Goal: Information Seeking & Learning: Learn about a topic

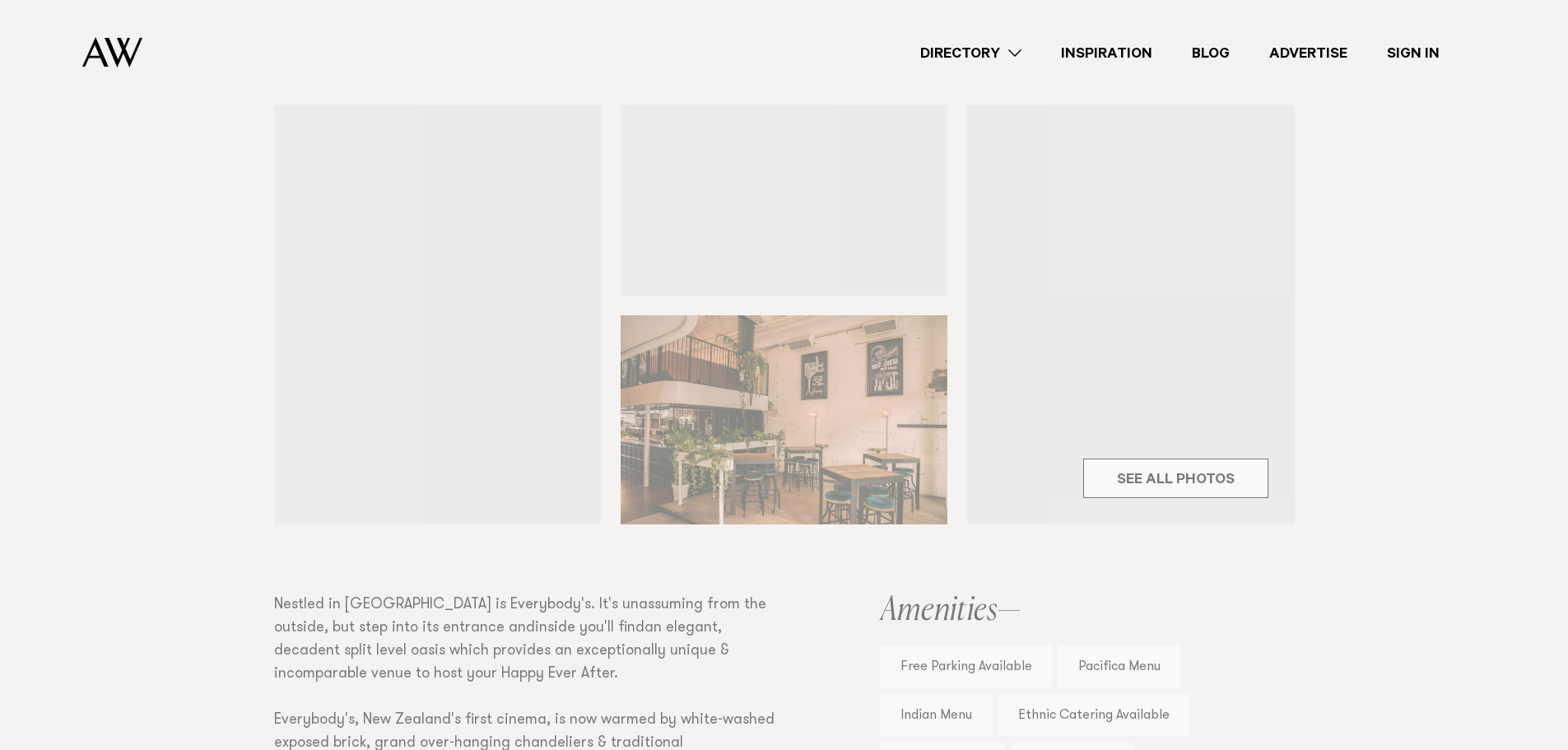
scroll to position [576, 0]
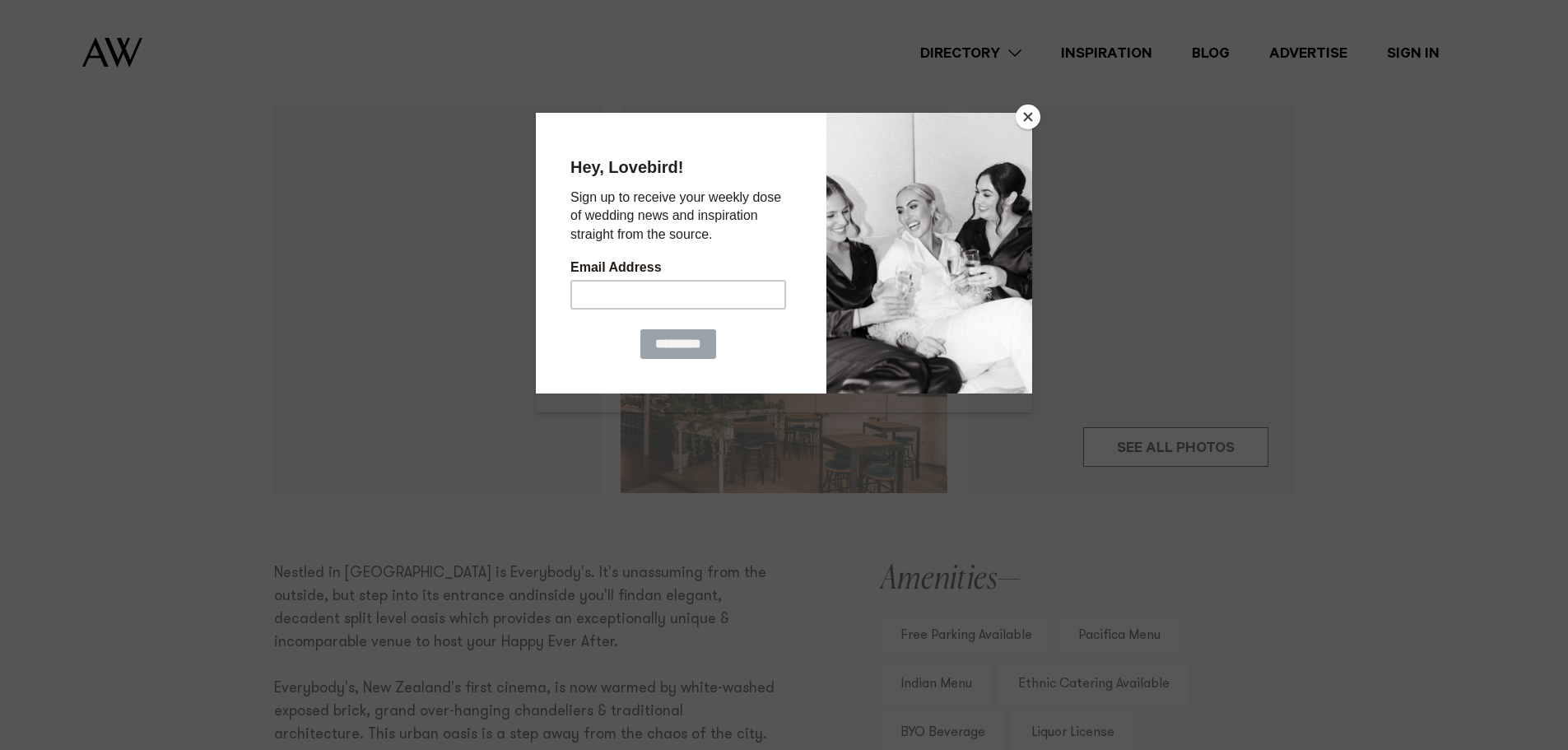
click at [1019, 118] on button "Close" at bounding box center [1027, 116] width 25 height 25
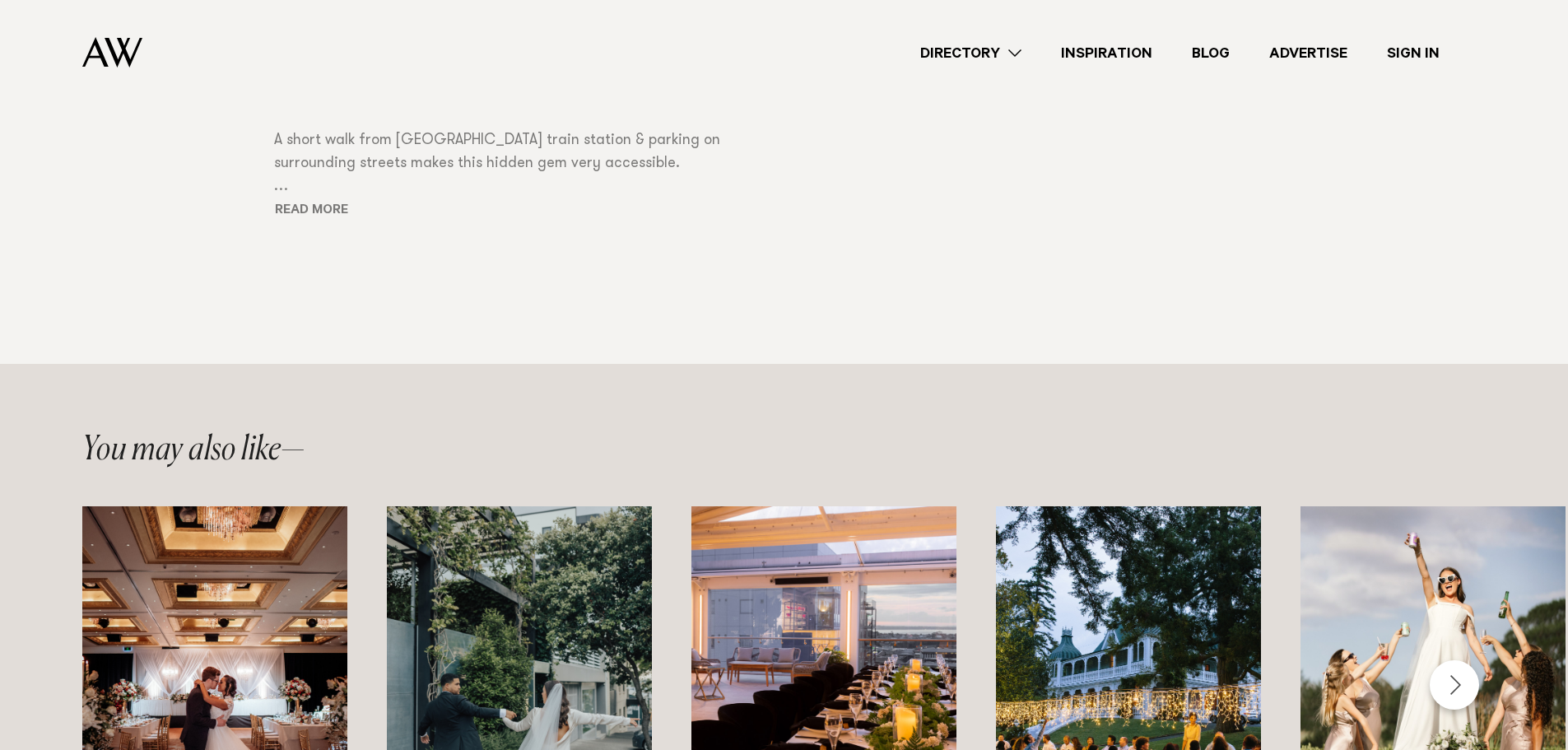
scroll to position [1729, 0]
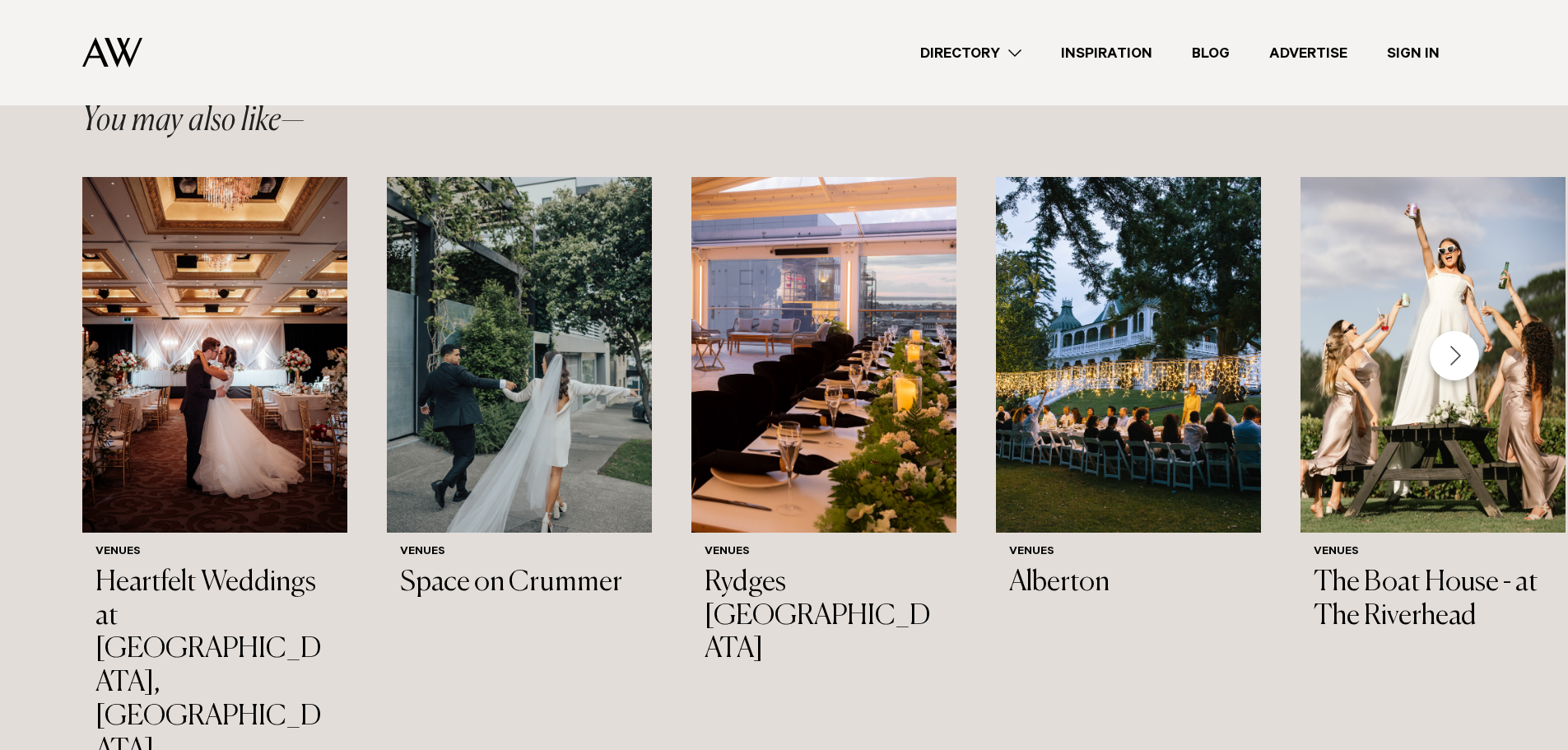
click at [1452, 352] on div "Next slide" at bounding box center [1455, 356] width 49 height 49
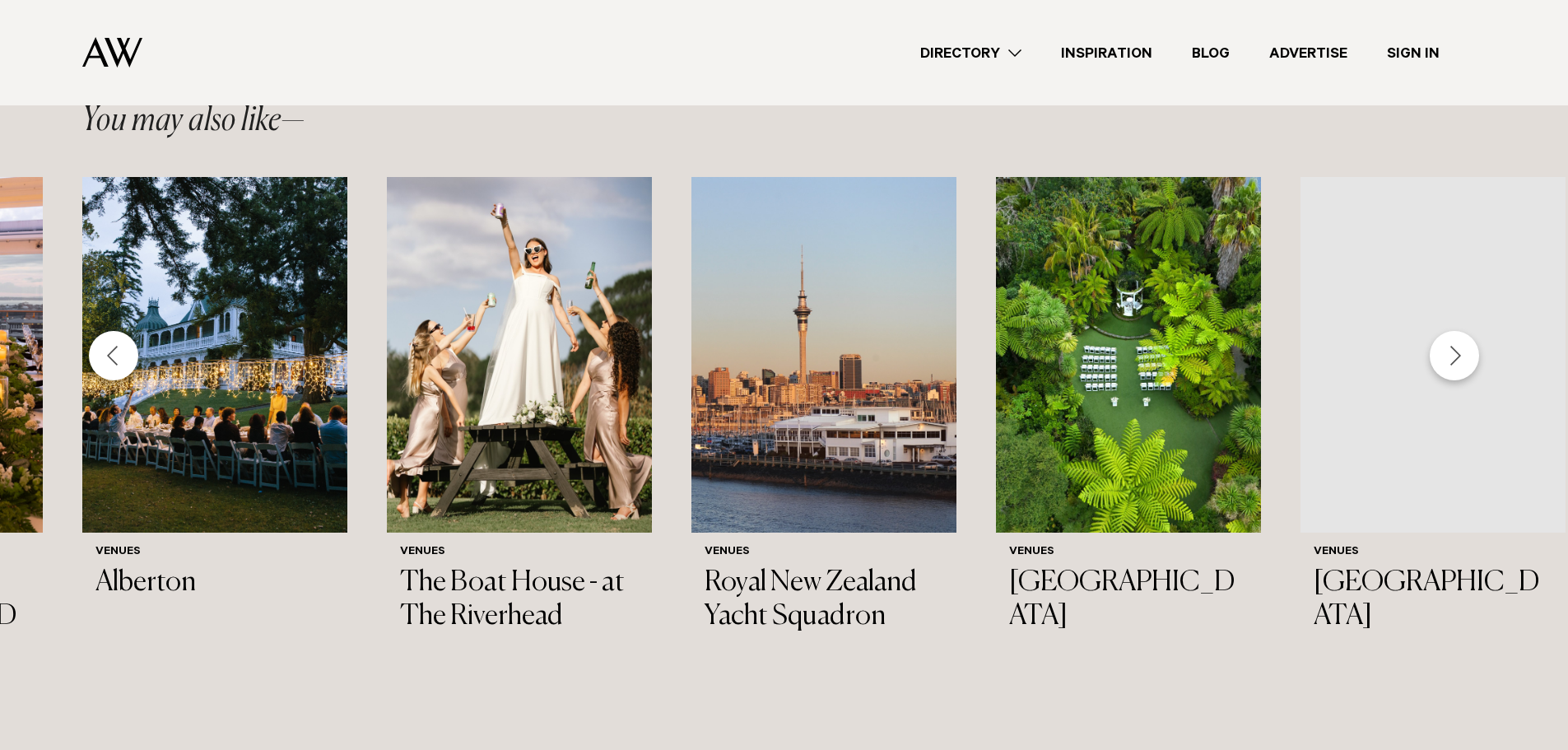
click at [1451, 352] on div "Next slide" at bounding box center [1455, 356] width 49 height 49
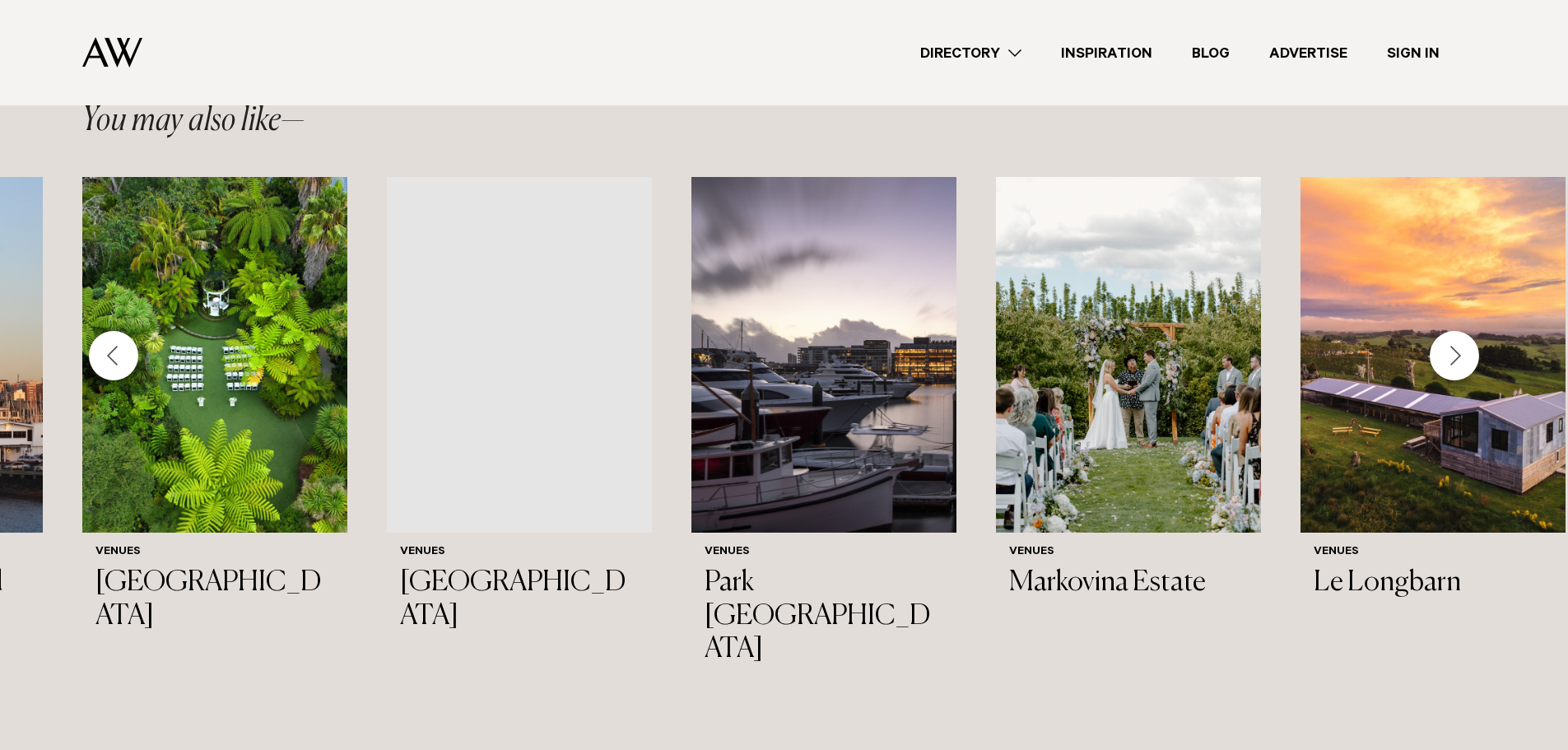
click at [1447, 352] on div "Next slide" at bounding box center [1455, 356] width 49 height 49
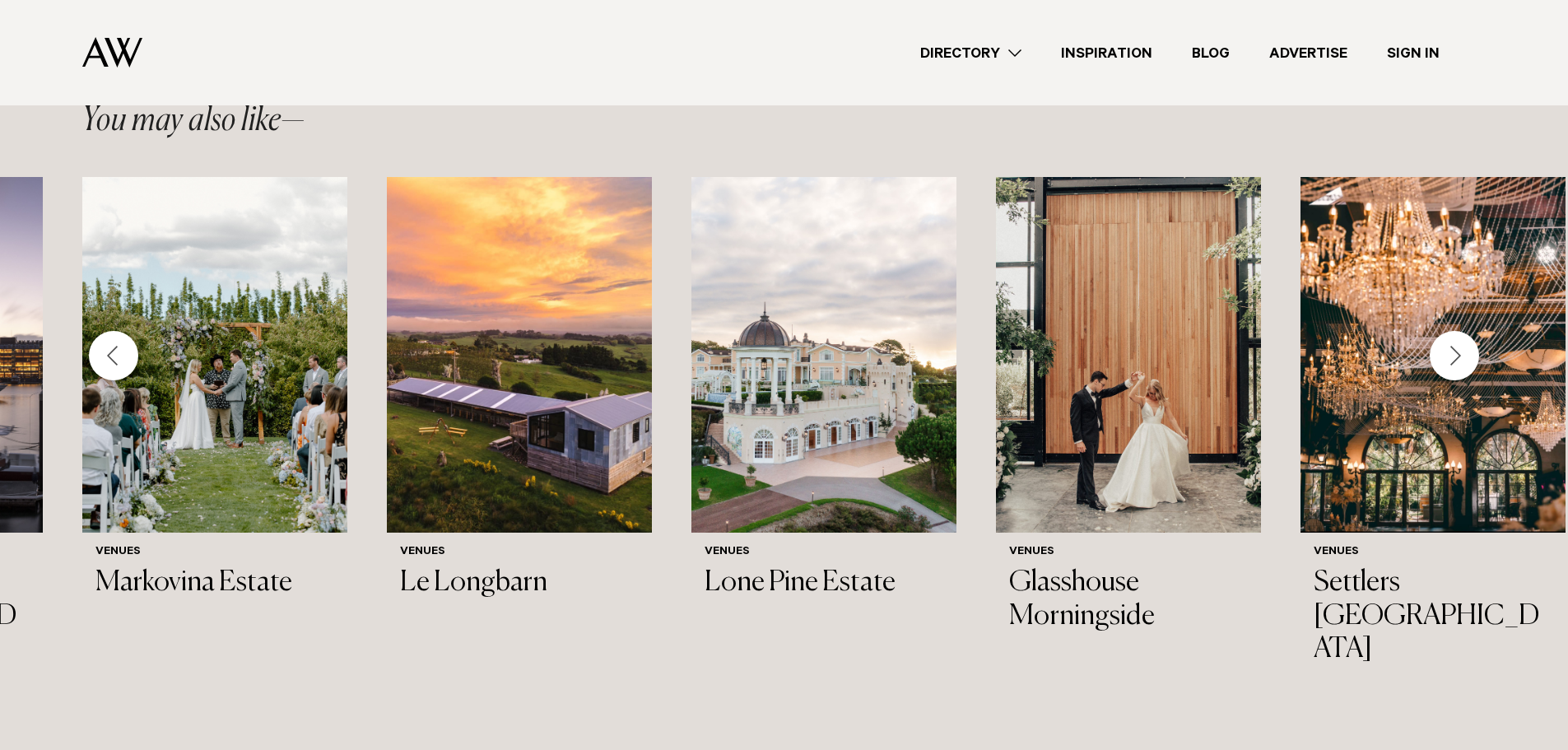
click at [1440, 347] on div "Next slide" at bounding box center [1455, 356] width 49 height 49
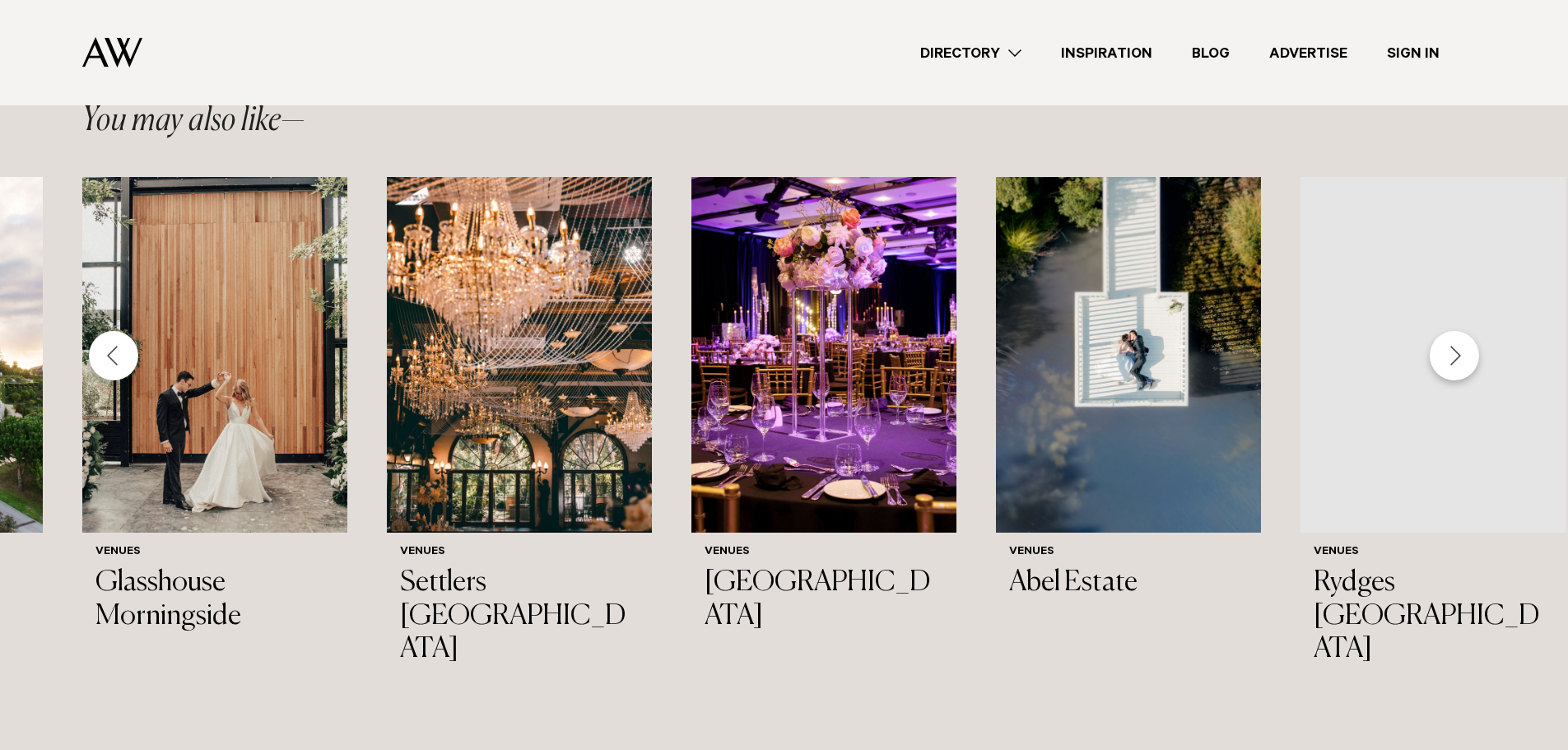
click at [1440, 346] on div "Next slide" at bounding box center [1455, 356] width 49 height 49
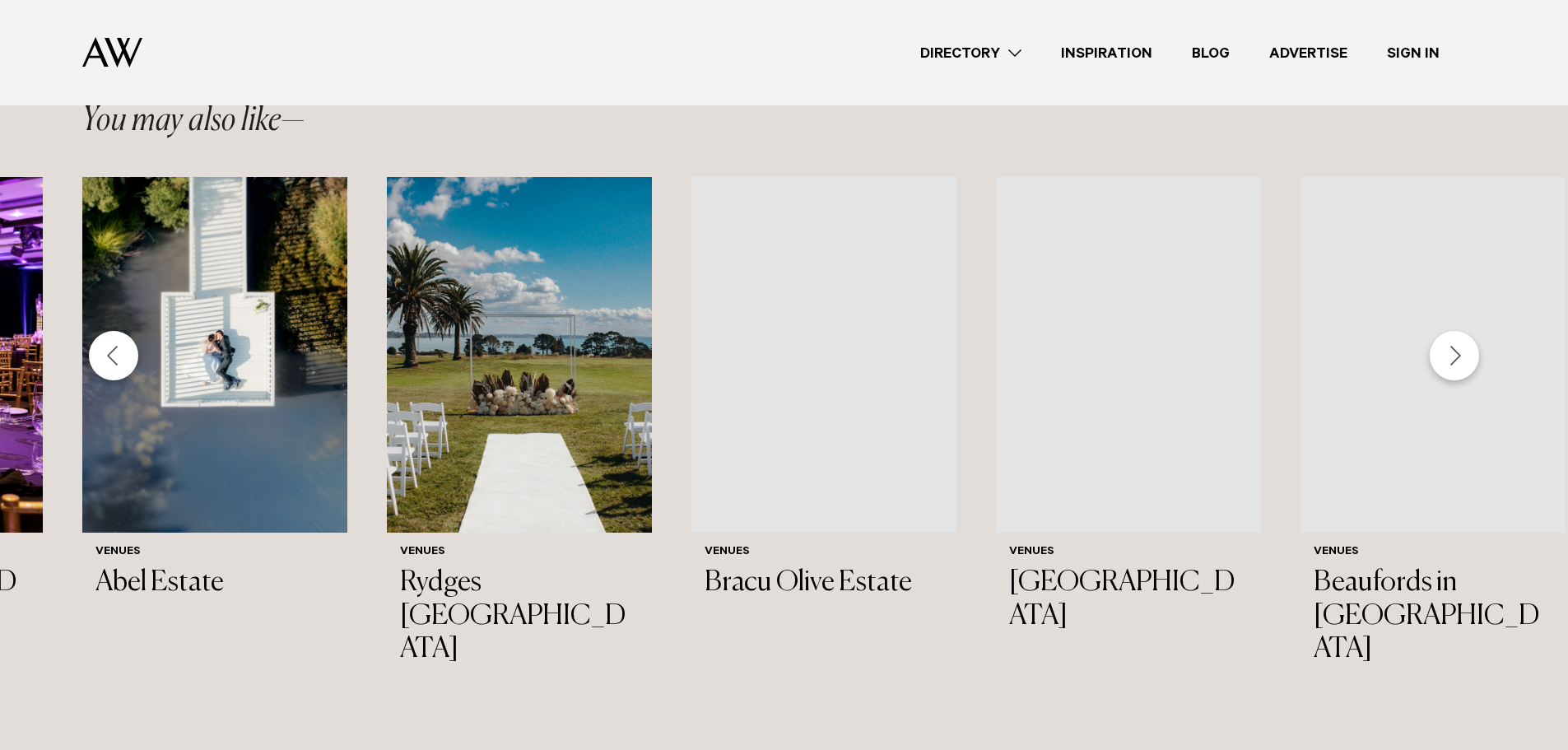
click at [1440, 346] on div "Next slide" at bounding box center [1455, 356] width 49 height 49
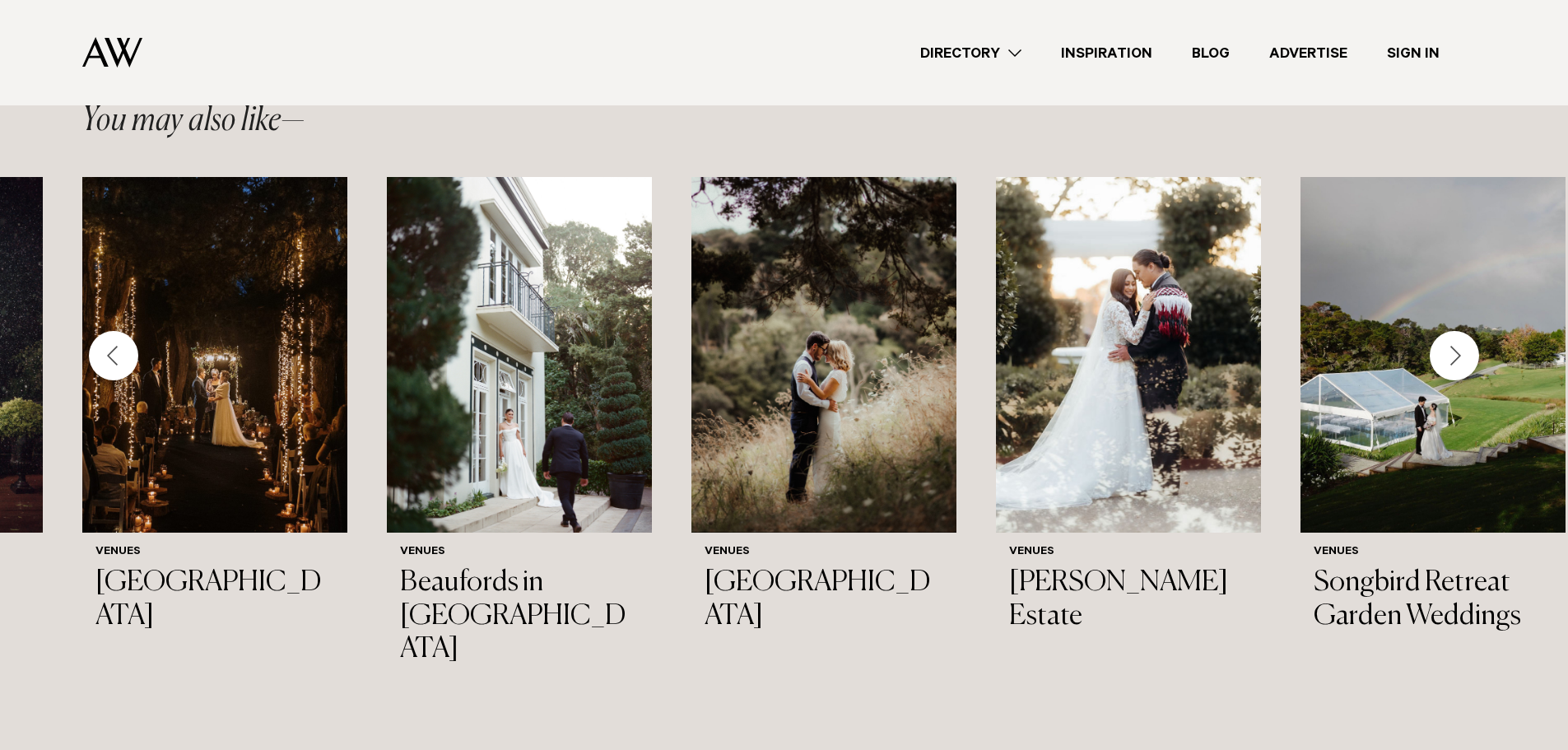
click at [1440, 346] on div "Next slide" at bounding box center [1455, 356] width 49 height 49
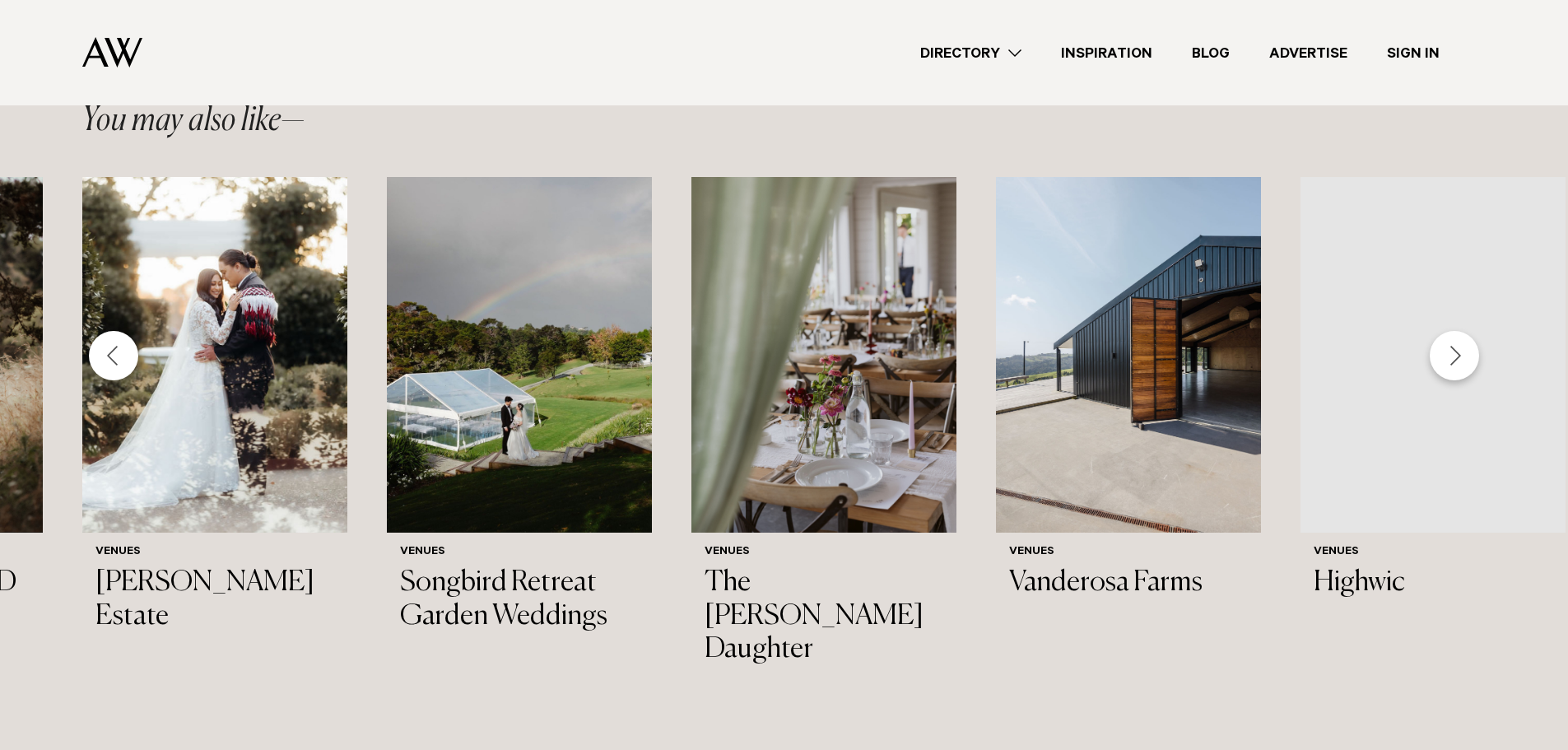
click at [1440, 346] on div "Next slide" at bounding box center [1455, 356] width 49 height 49
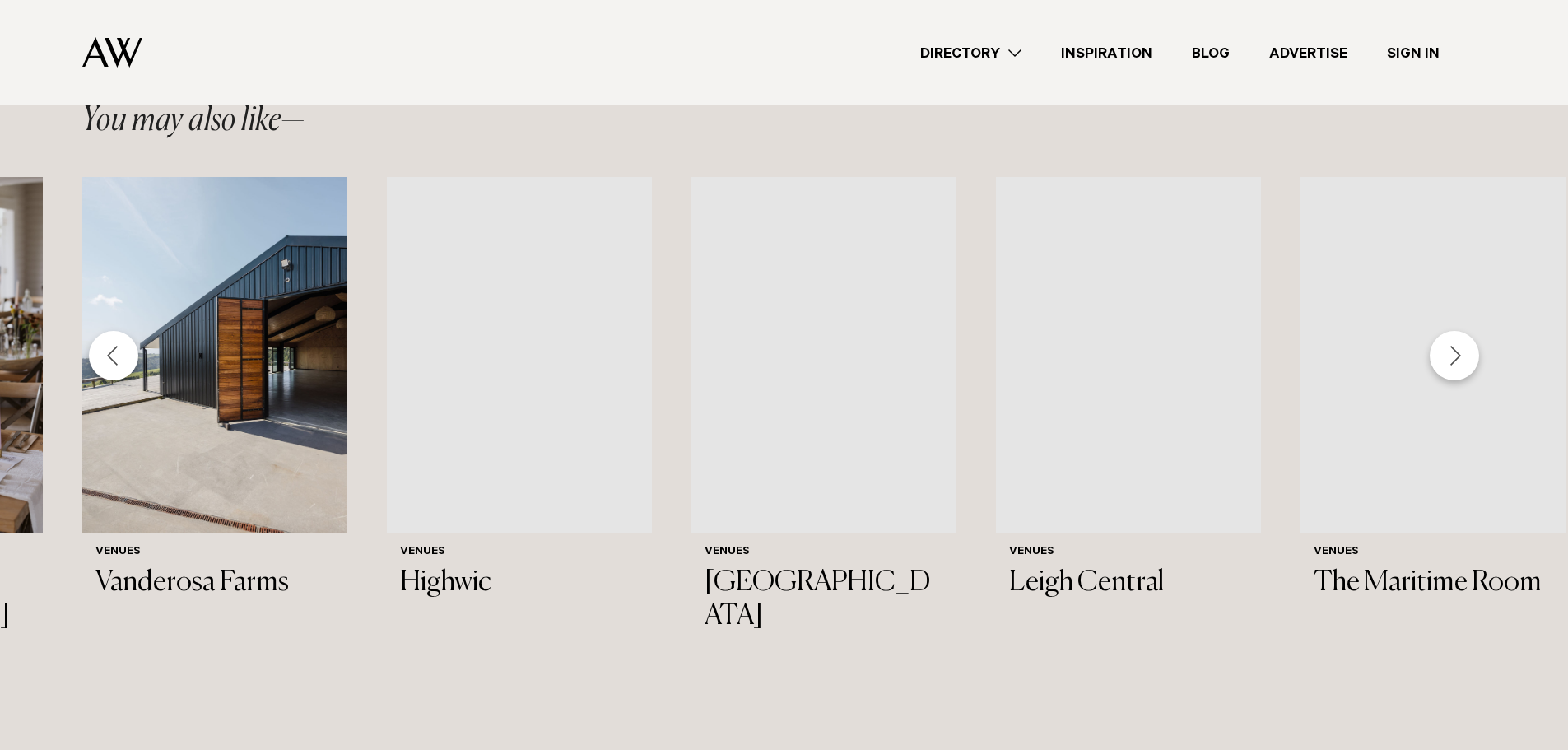
click at [1440, 346] on div "Next slide" at bounding box center [1455, 356] width 49 height 49
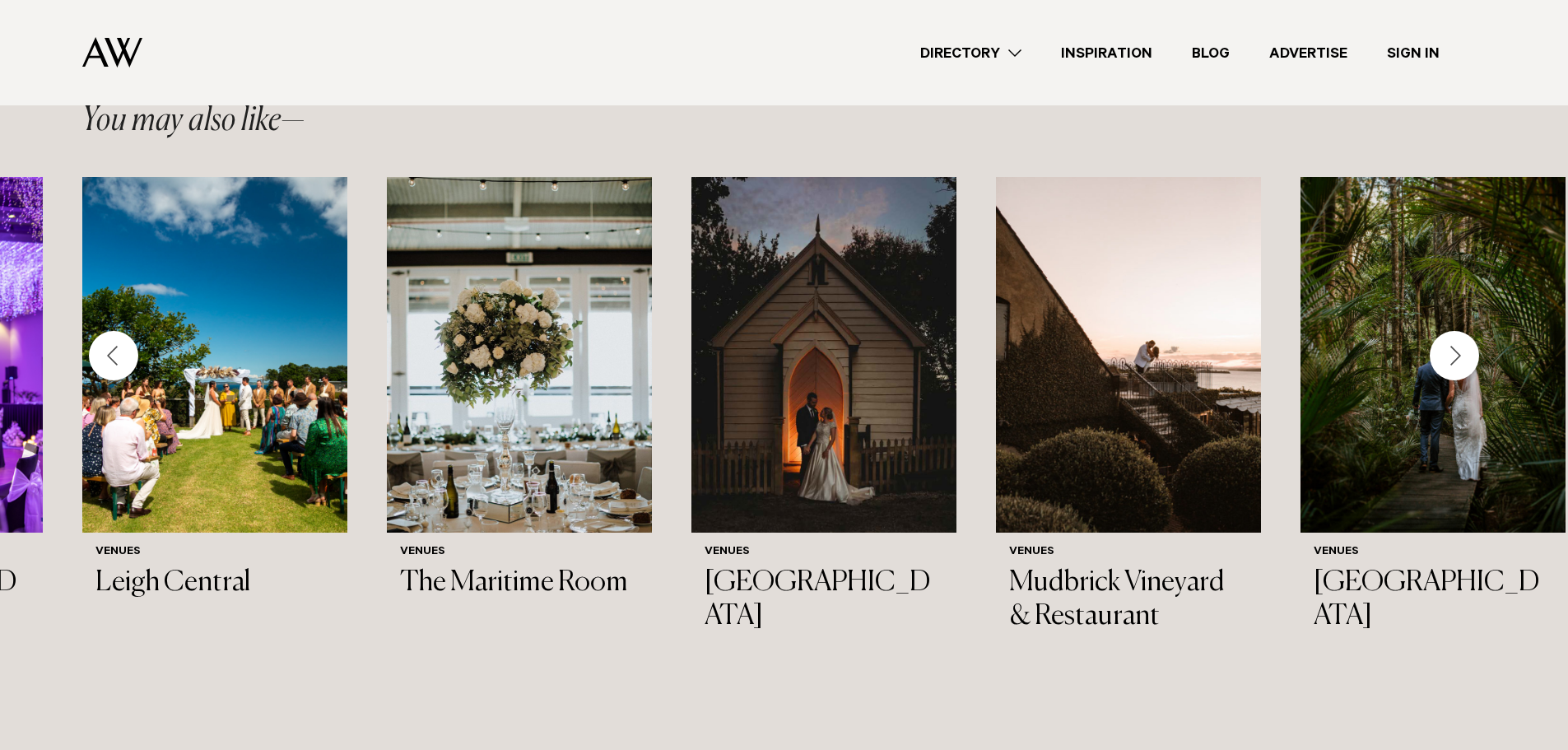
click at [1440, 346] on div "Next slide" at bounding box center [1455, 356] width 49 height 49
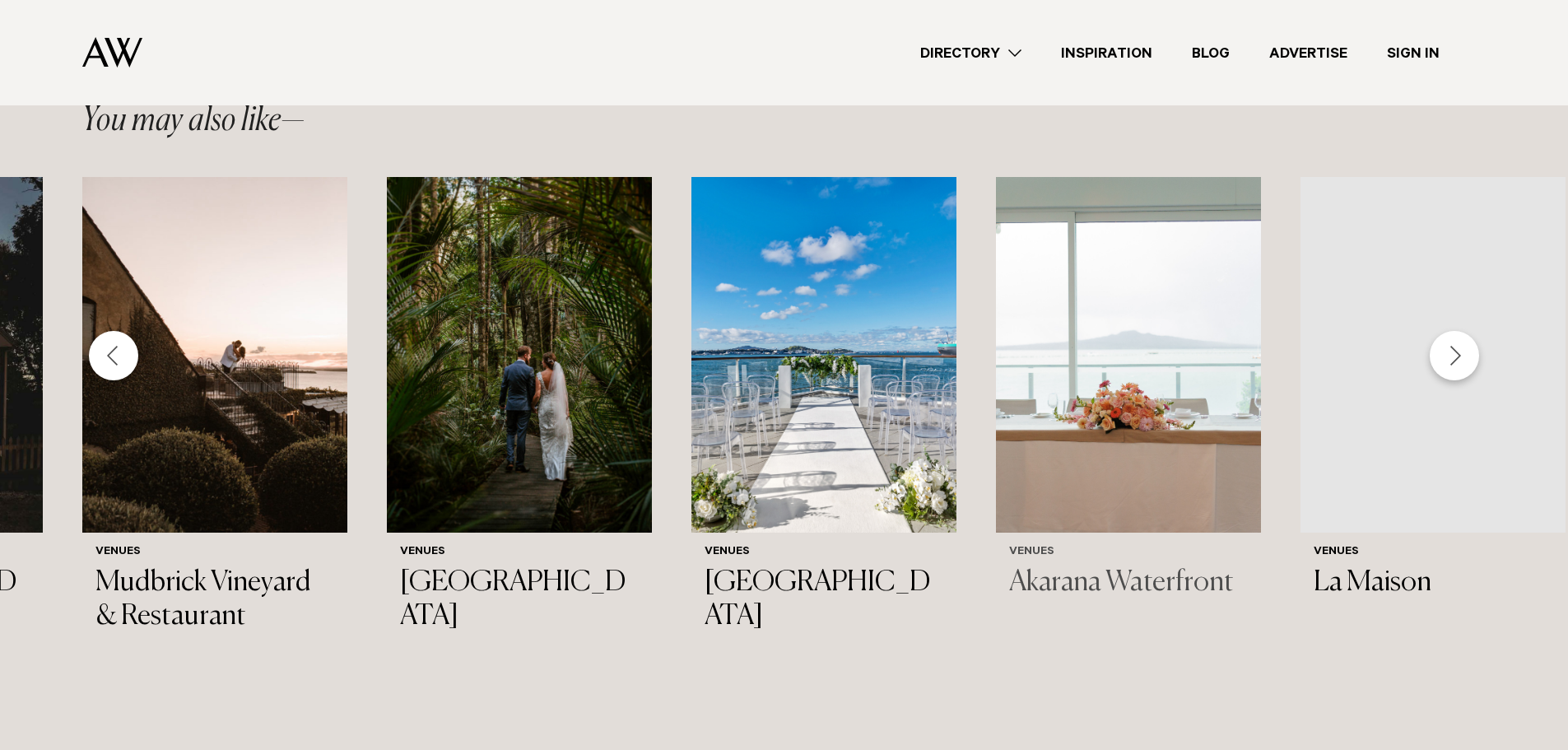
click at [1144, 353] on img "34 / 45" at bounding box center [1129, 355] width 265 height 356
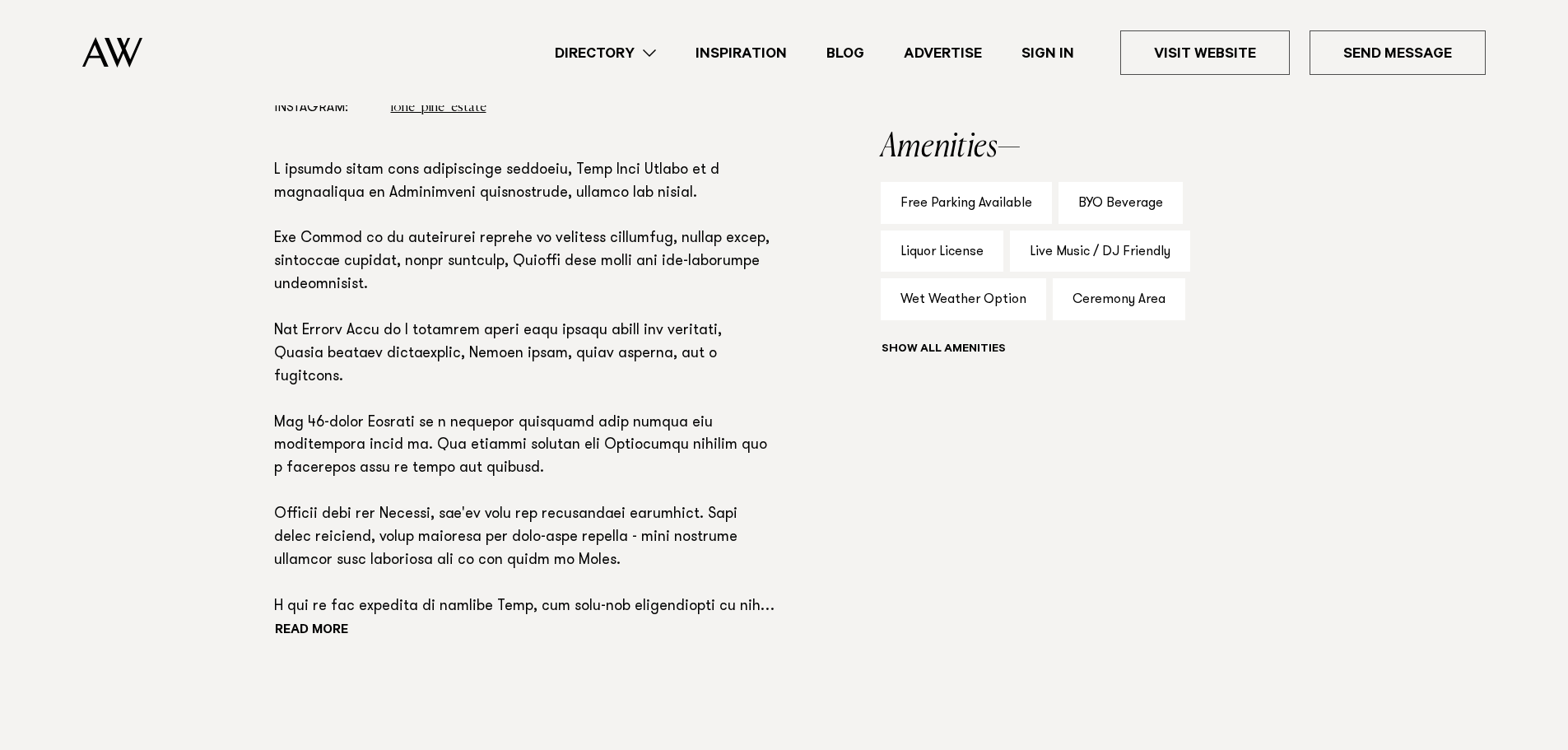
scroll to position [1070, 0]
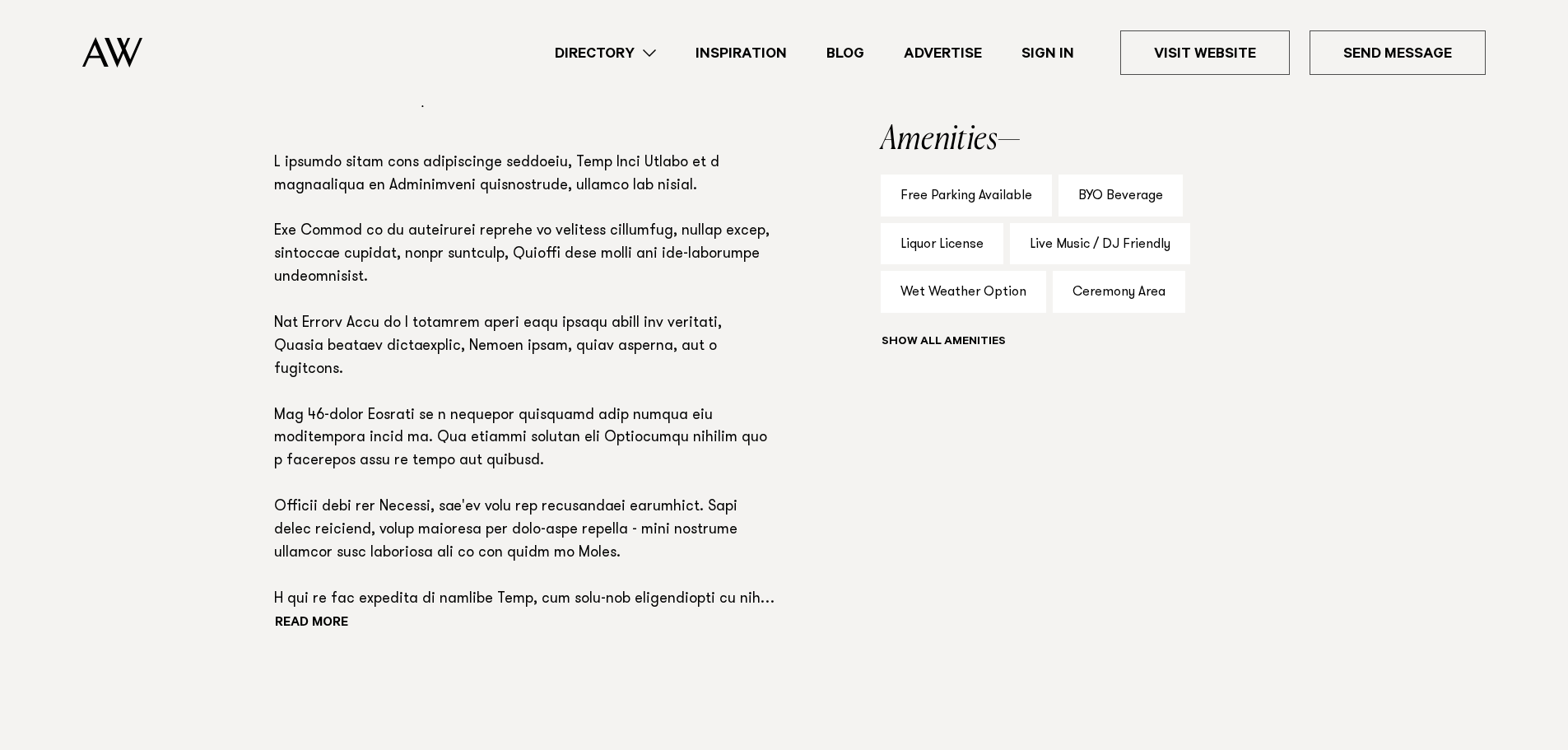
drag, startPoint x: 138, startPoint y: 438, endPoint x: 170, endPoint y: 509, distance: 77.9
drag, startPoint x: 170, startPoint y: 509, endPoint x: 226, endPoint y: 606, distance: 112.0
click at [222, 600] on div "Phone: Show Number [PHONE_NUMBER] Address: [STREET_ADDRESS][PERSON_NAME] Email:…" at bounding box center [784, 335] width 1159 height 742
click at [281, 620] on button "Read more" at bounding box center [348, 623] width 148 height 25
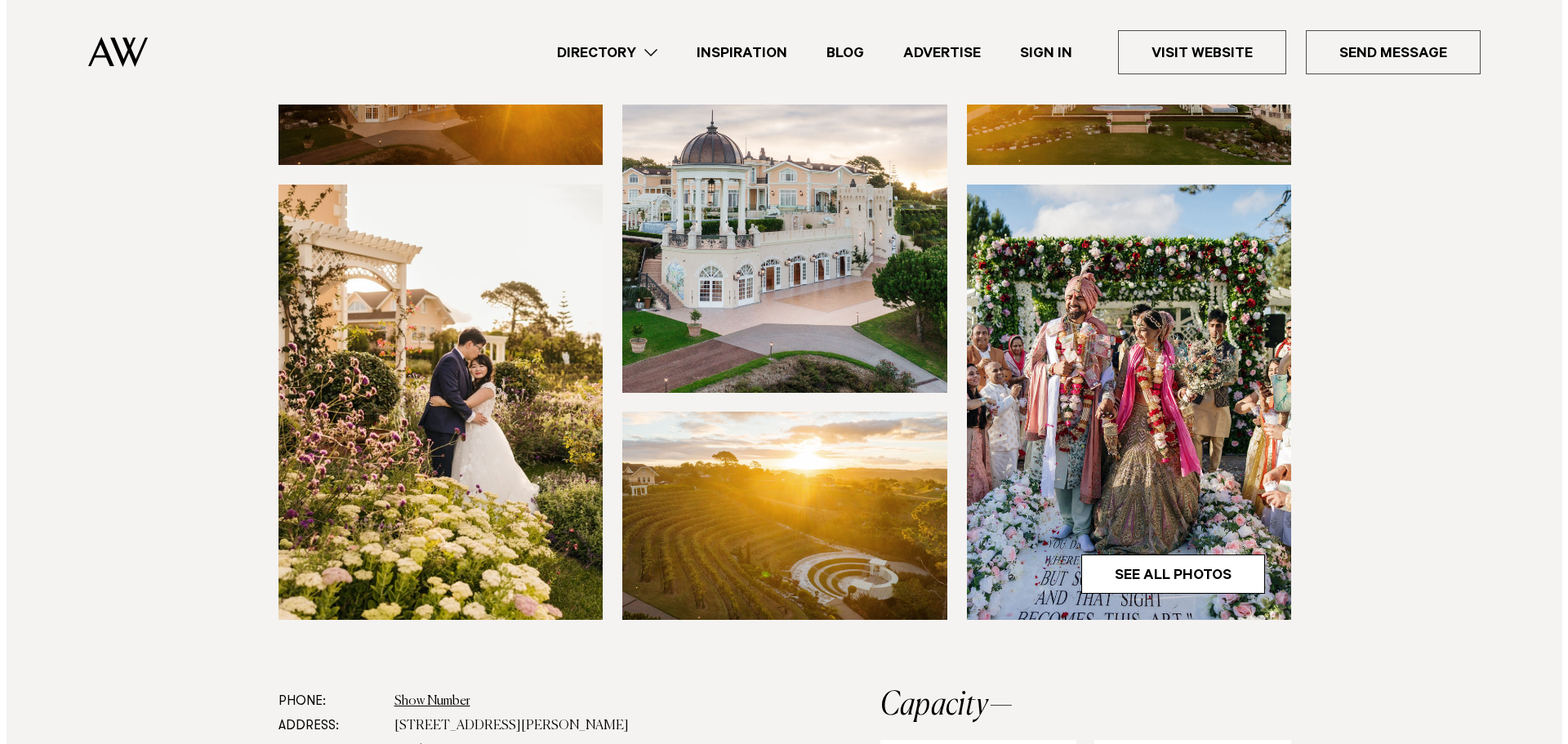
scroll to position [327, 0]
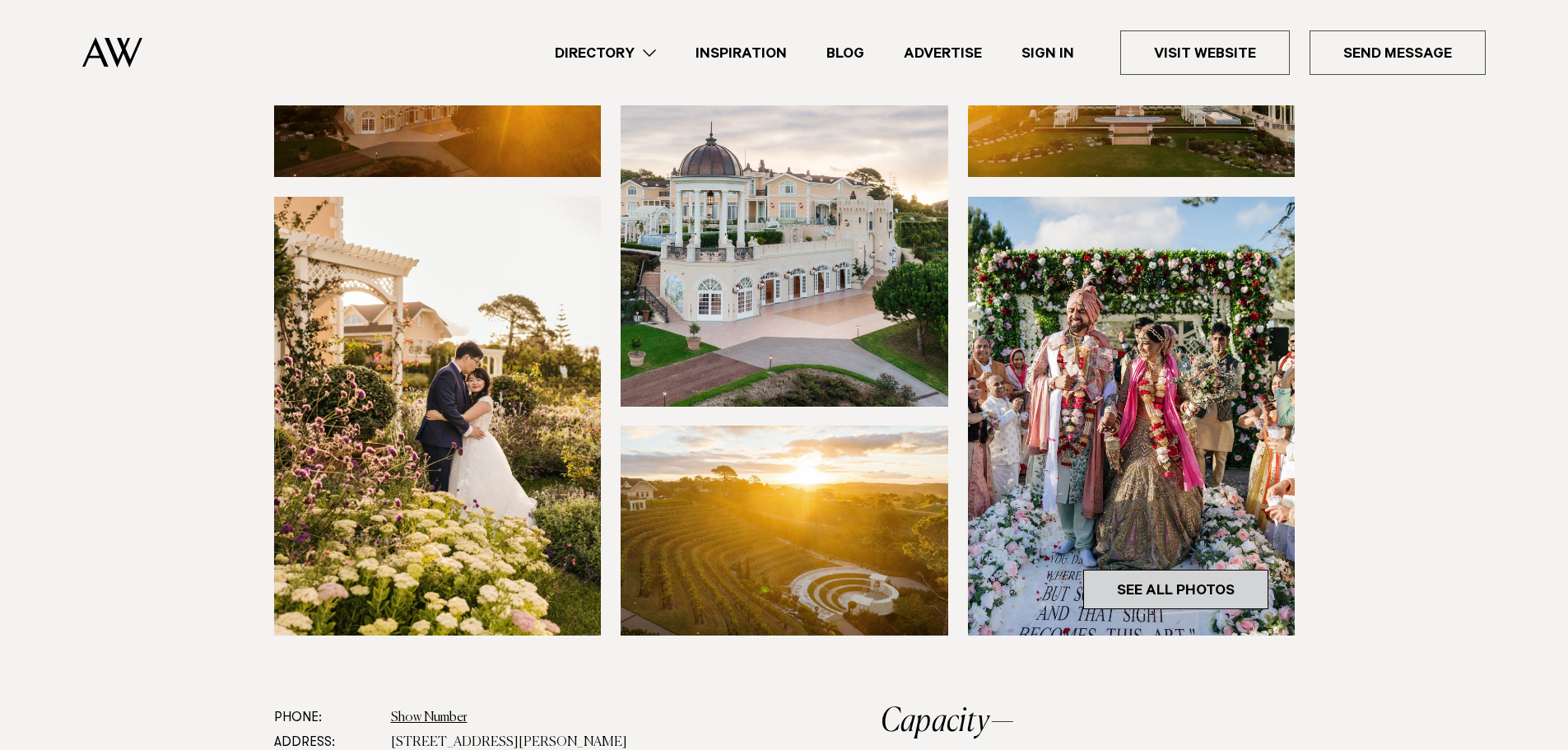
click at [1165, 584] on link "See All Photos" at bounding box center [1176, 590] width 185 height 39
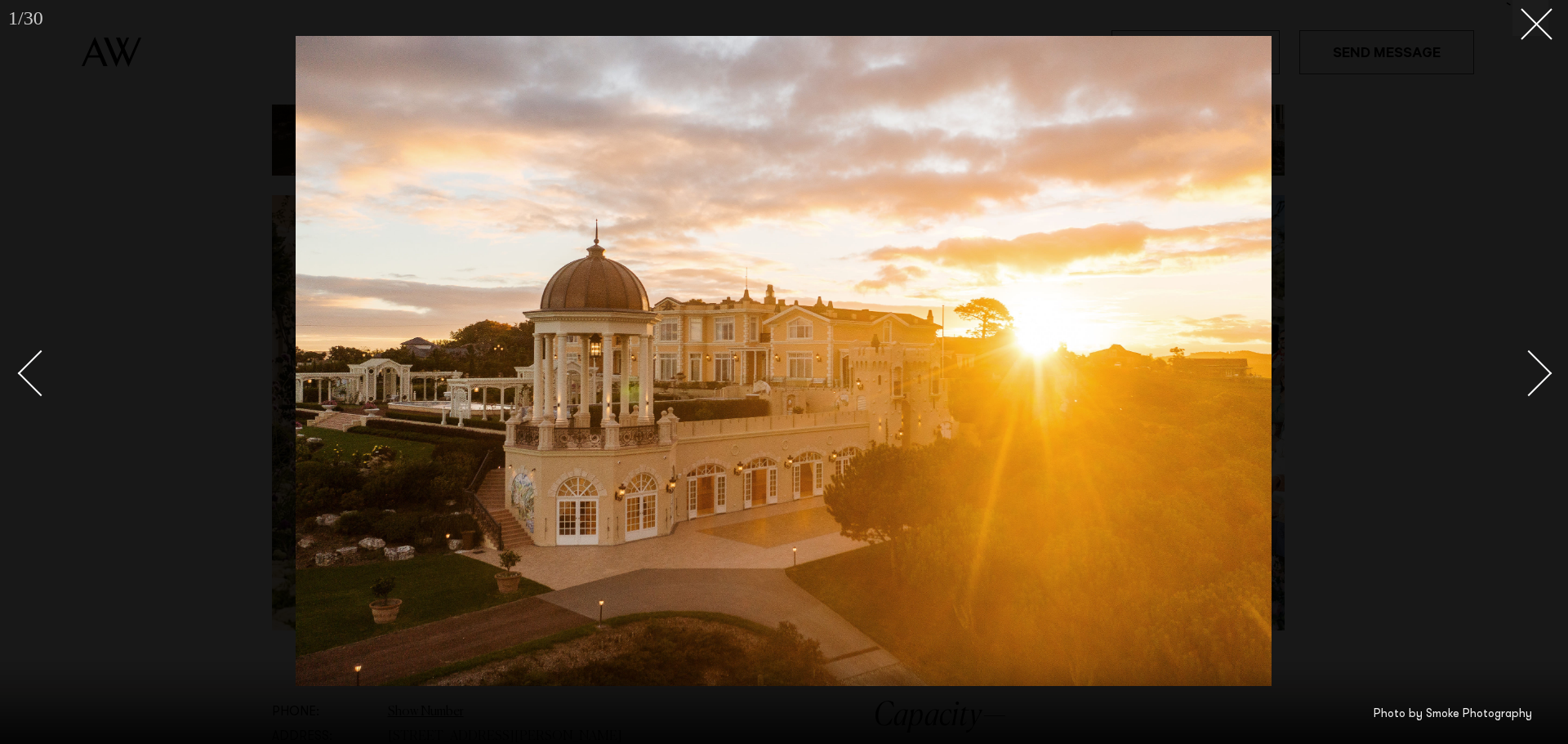
click at [1541, 384] on div "Next slide" at bounding box center [1529, 372] width 47 height 47
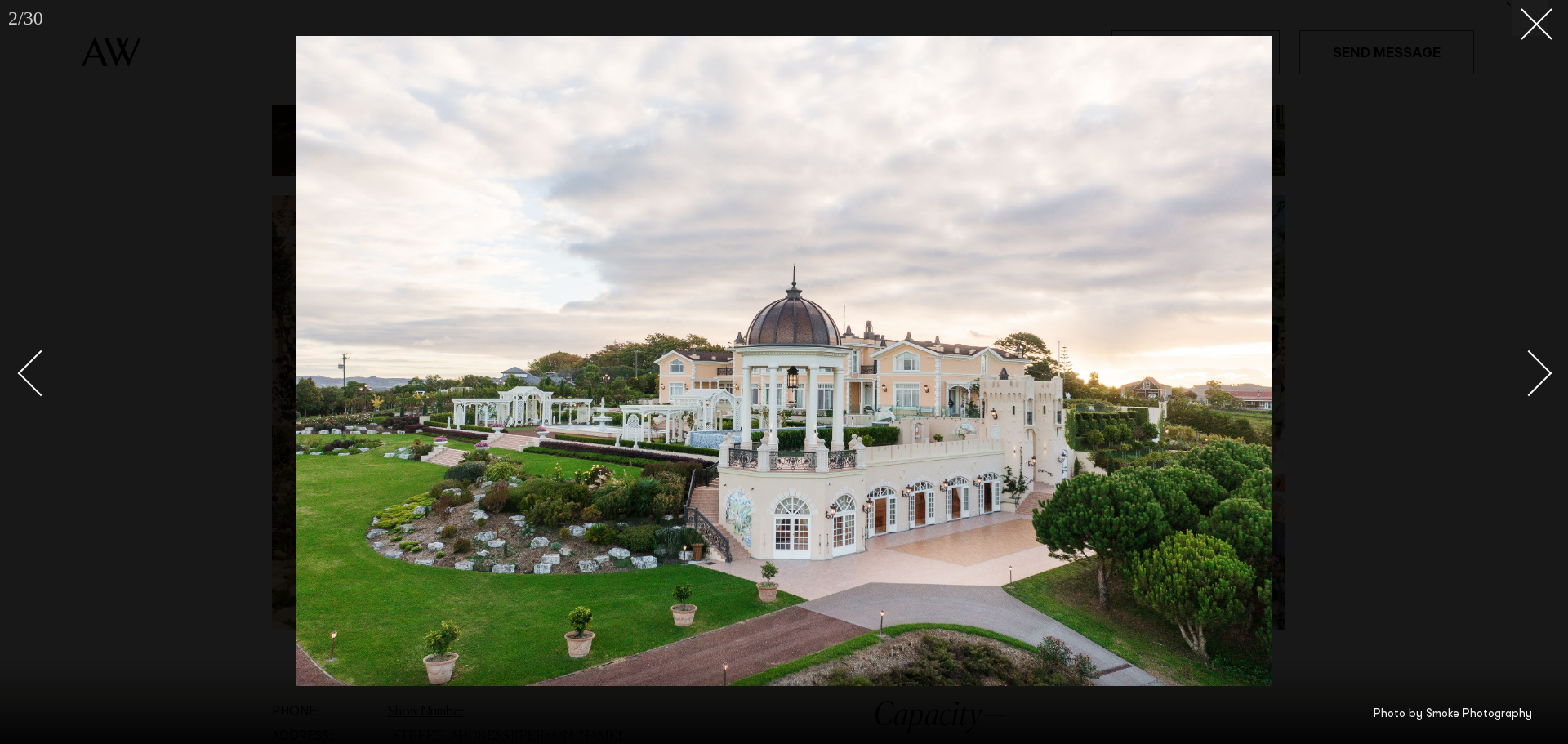
click at [1535, 370] on div "Next slide" at bounding box center [1529, 372] width 47 height 47
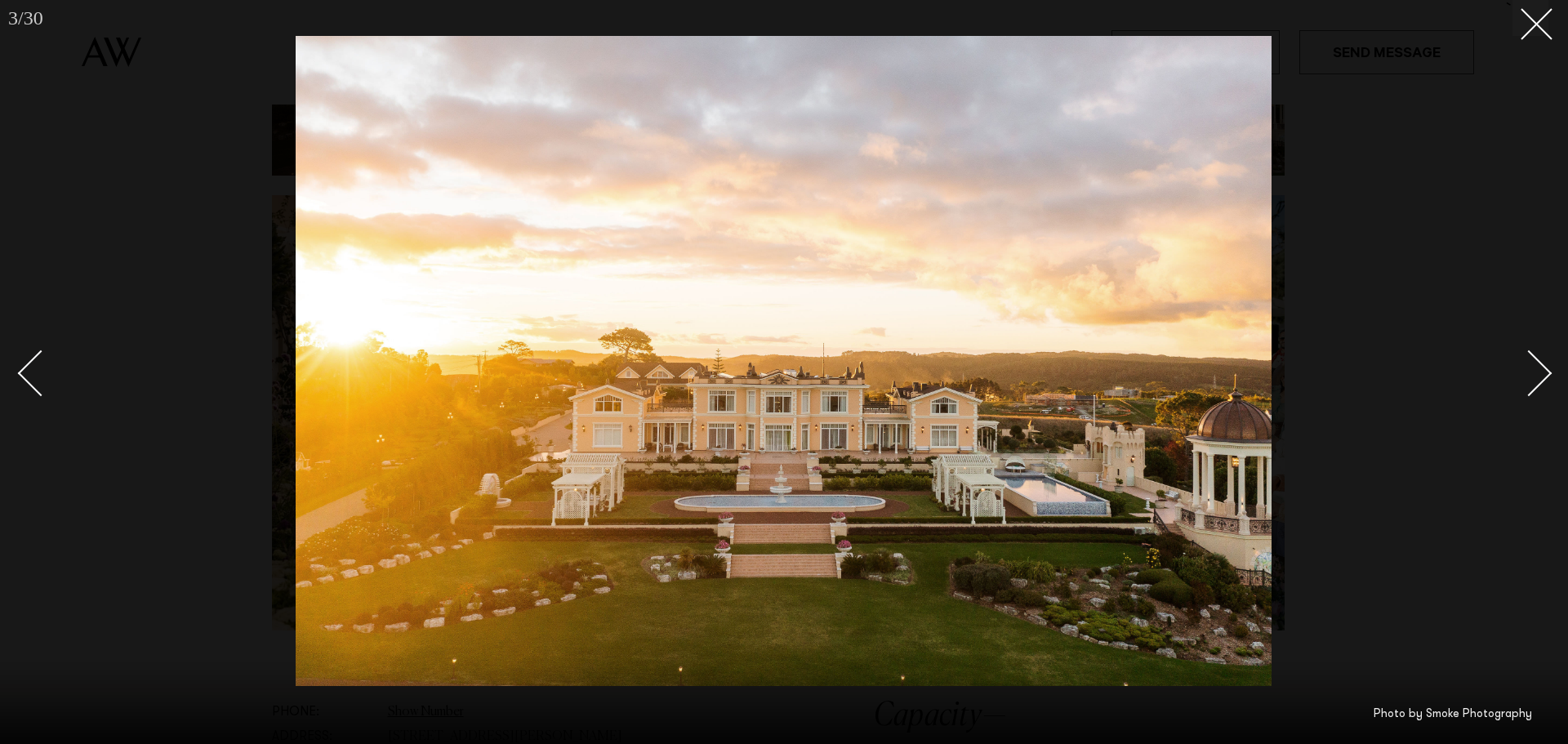
click at [1535, 370] on div "Next slide" at bounding box center [1529, 372] width 47 height 47
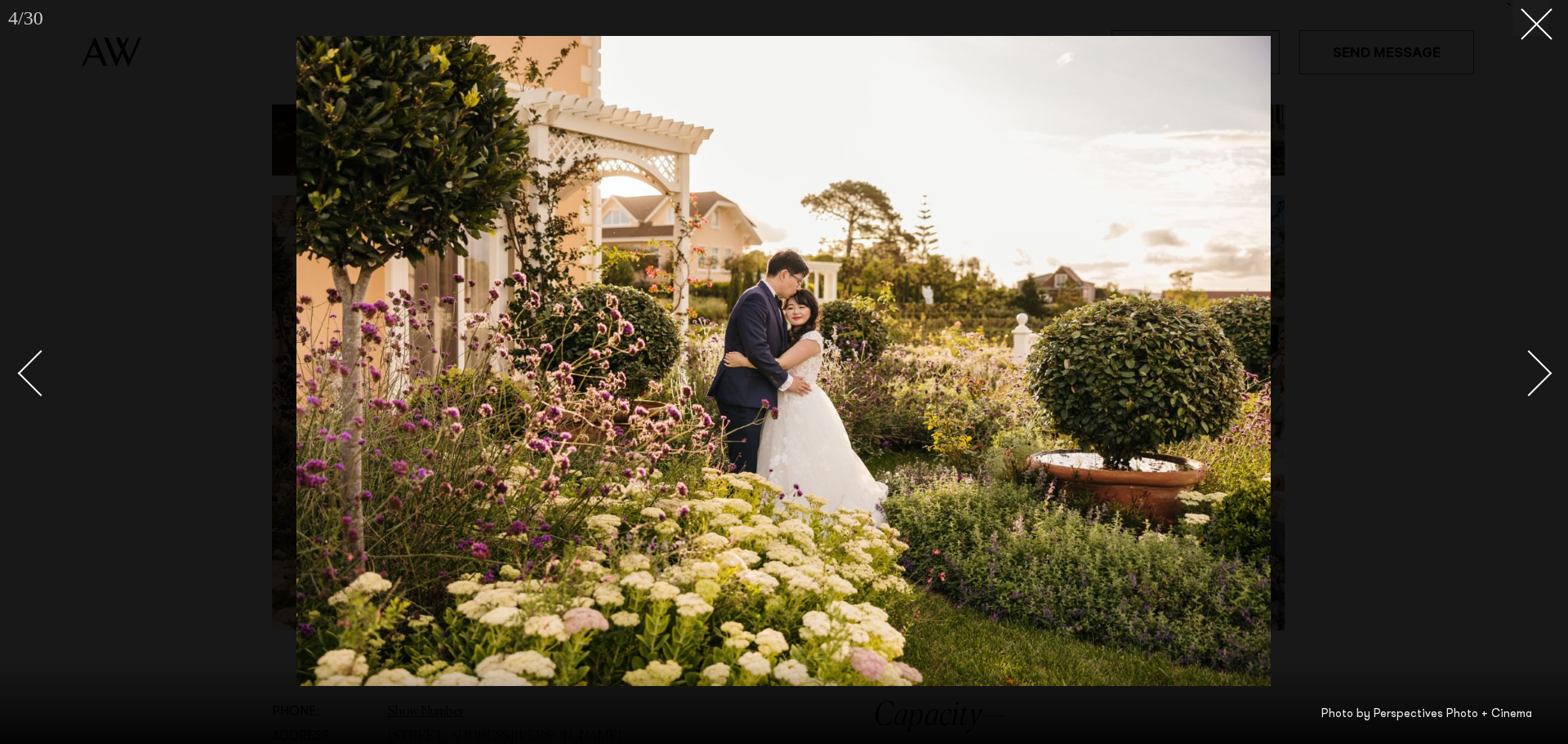
click at [1535, 370] on div "Next slide" at bounding box center [1529, 372] width 47 height 47
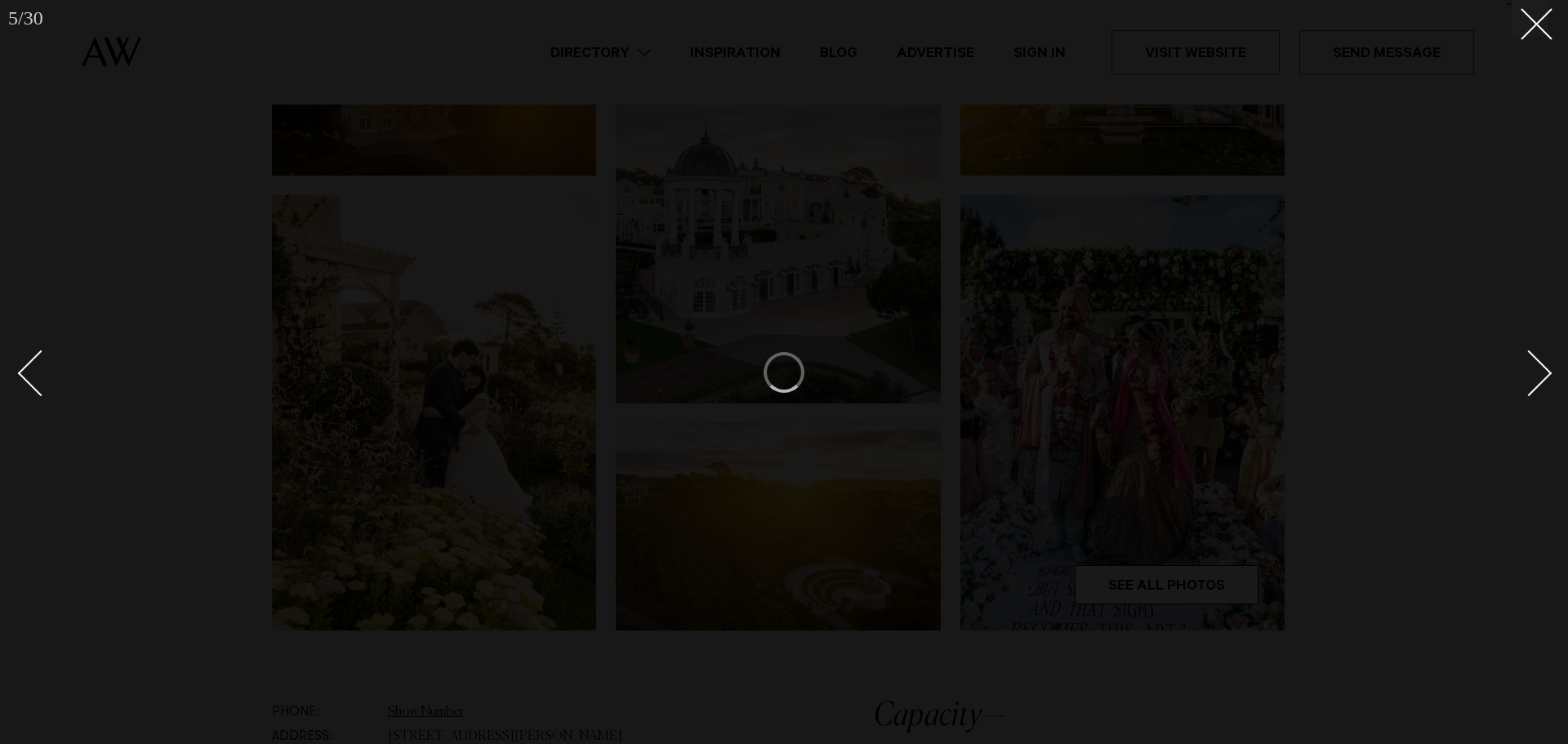
click at [1535, 370] on div "Next slide" at bounding box center [1529, 372] width 47 height 47
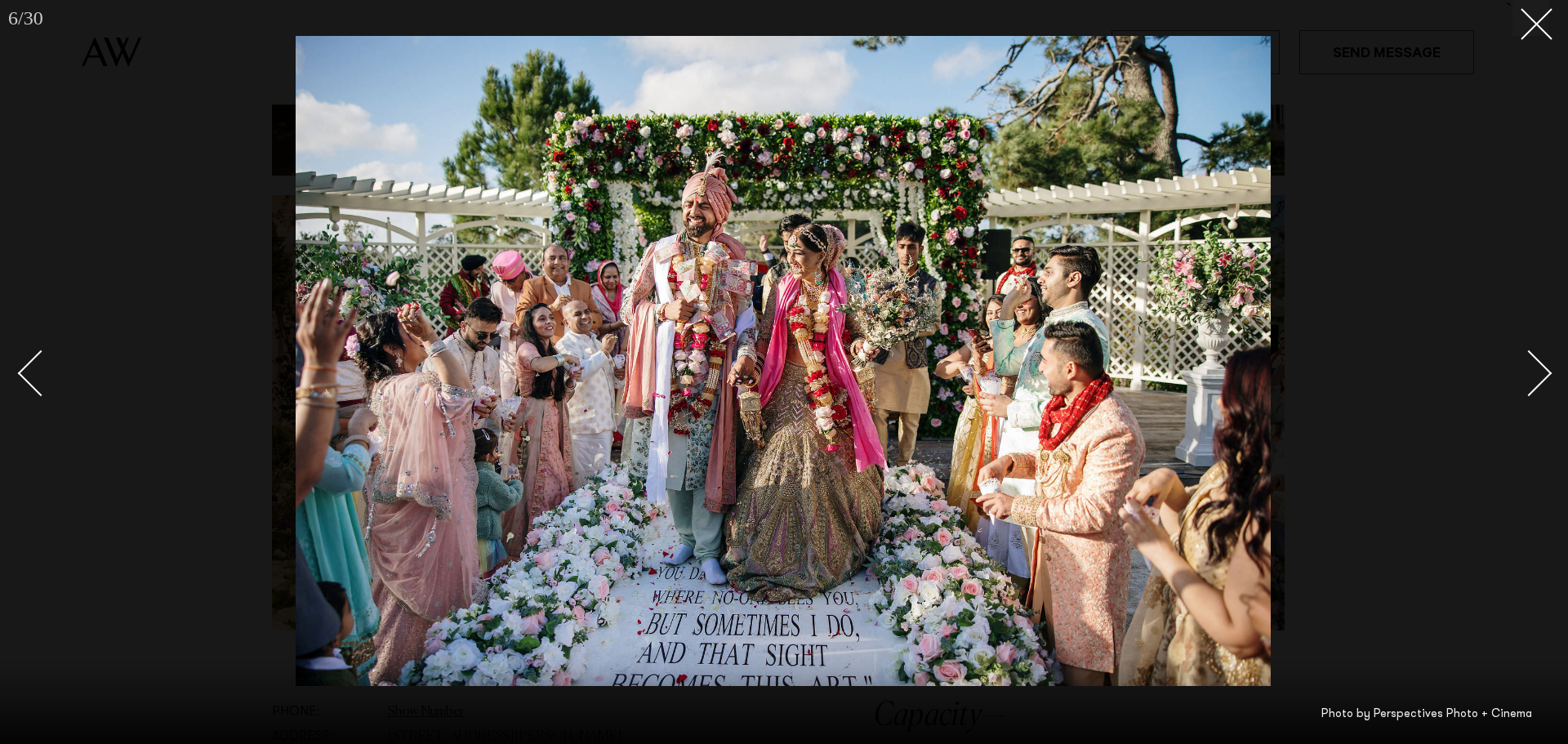
click at [1532, 373] on div "Next slide" at bounding box center [1529, 372] width 47 height 47
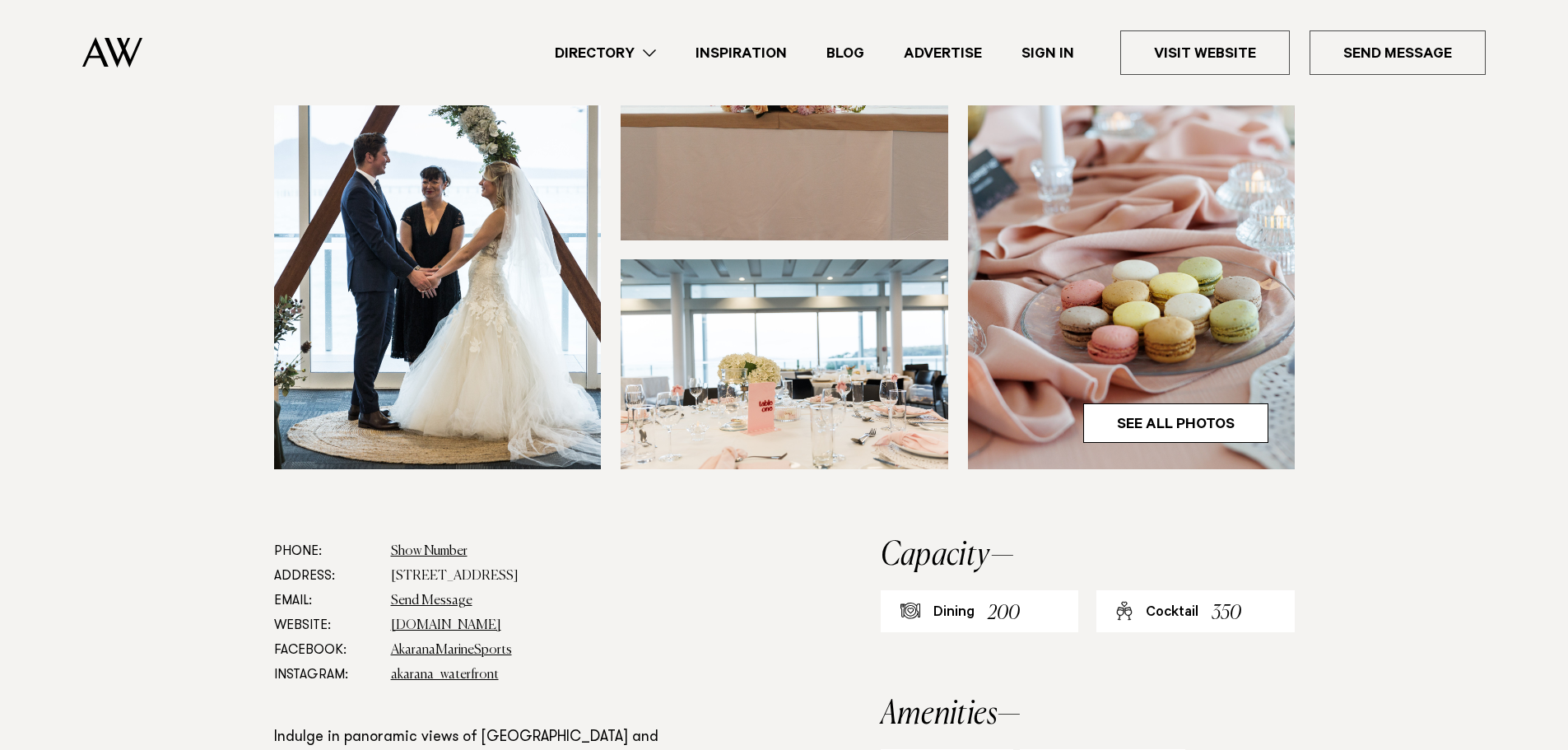
scroll to position [494, 0]
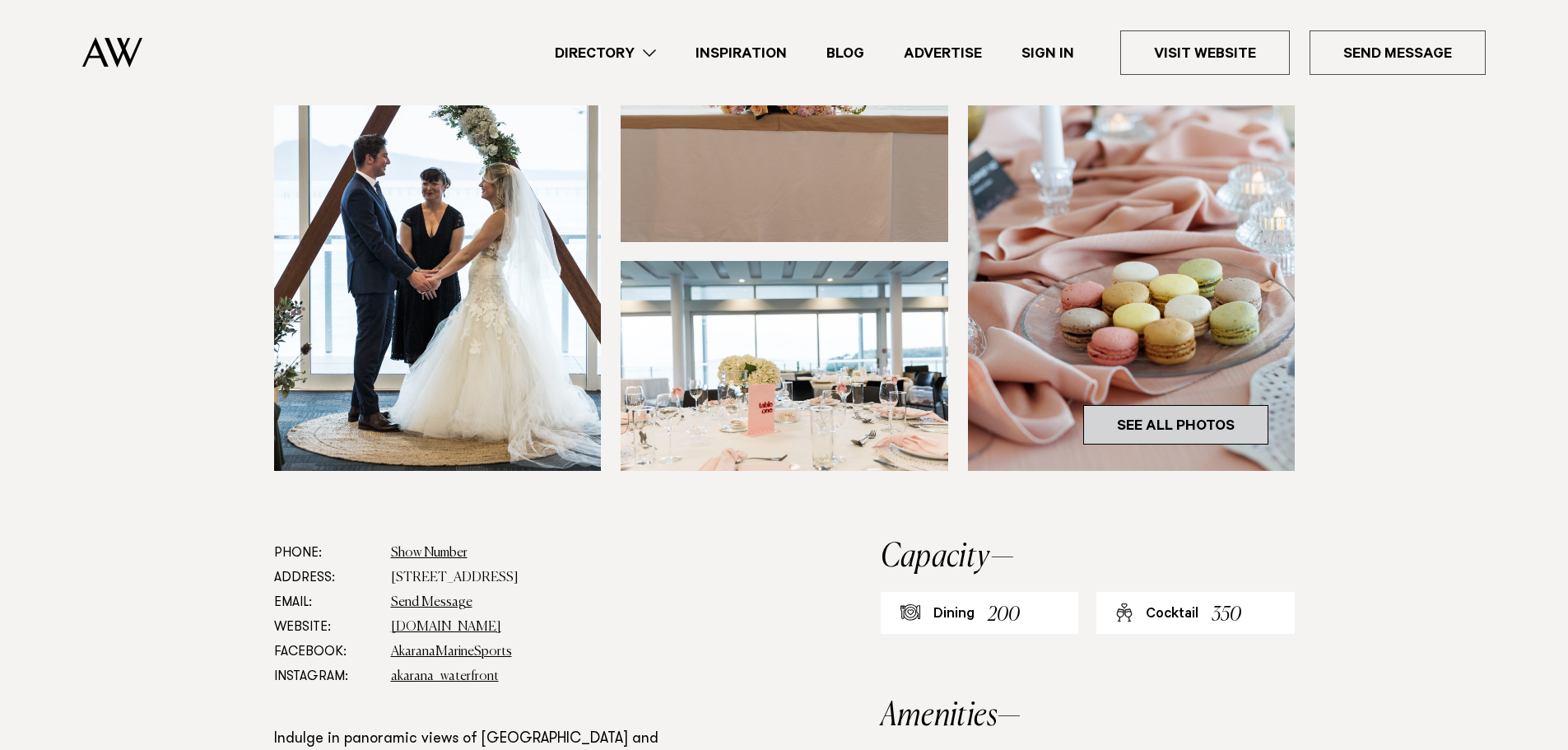
click at [1156, 412] on link "See All Photos" at bounding box center [1176, 425] width 185 height 39
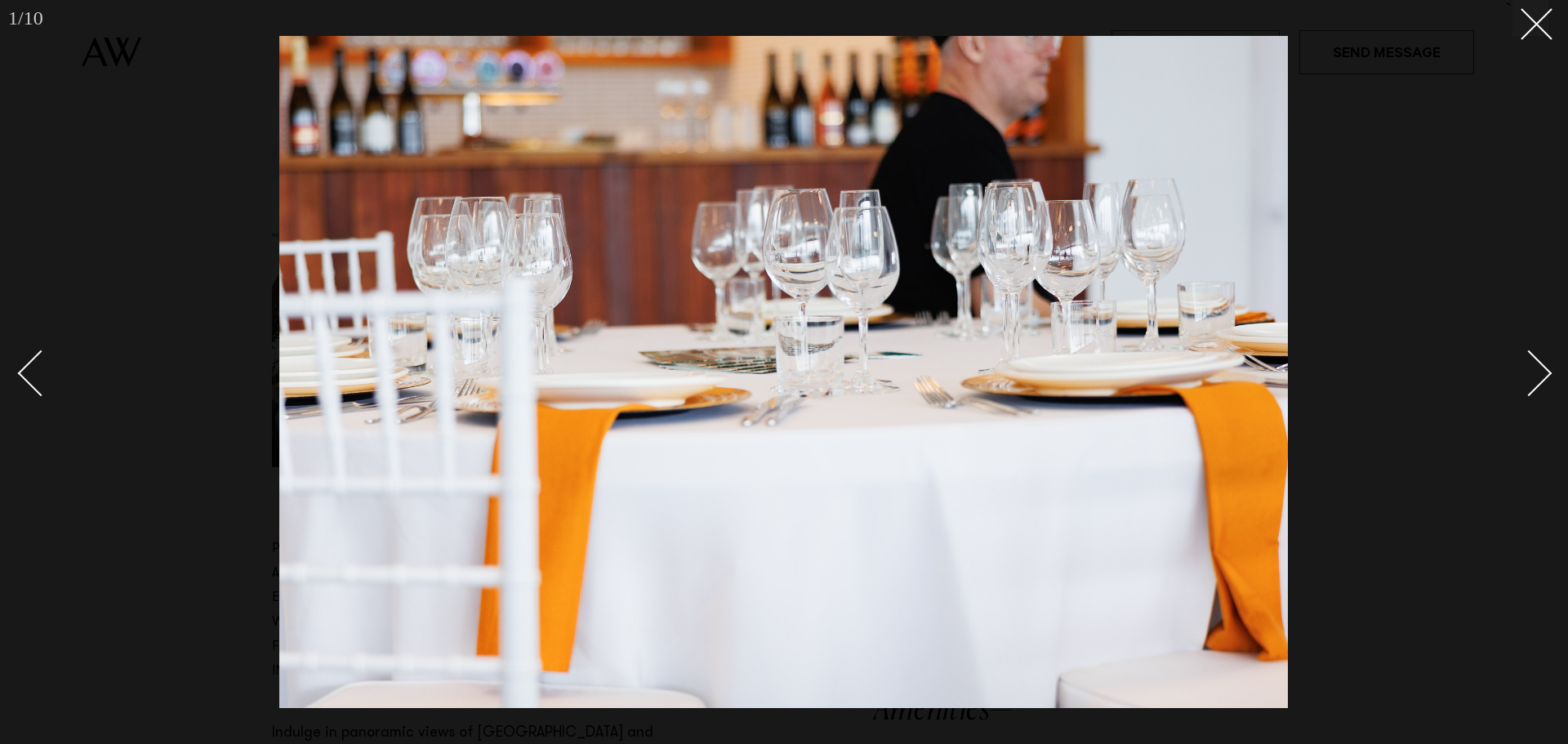
click at [1534, 361] on div "Next slide" at bounding box center [1529, 372] width 47 height 47
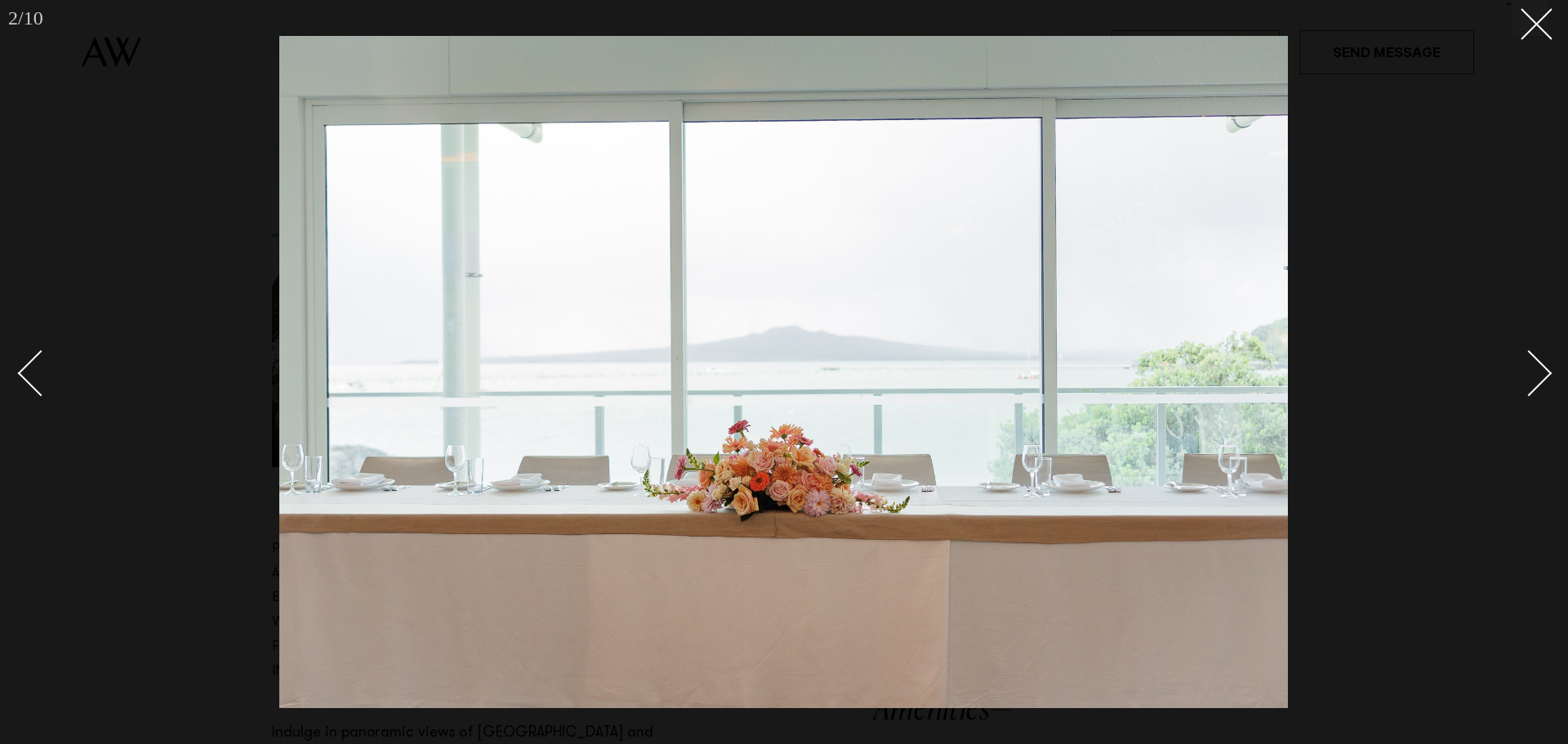
click at [1535, 361] on div "Next slide" at bounding box center [1529, 372] width 47 height 47
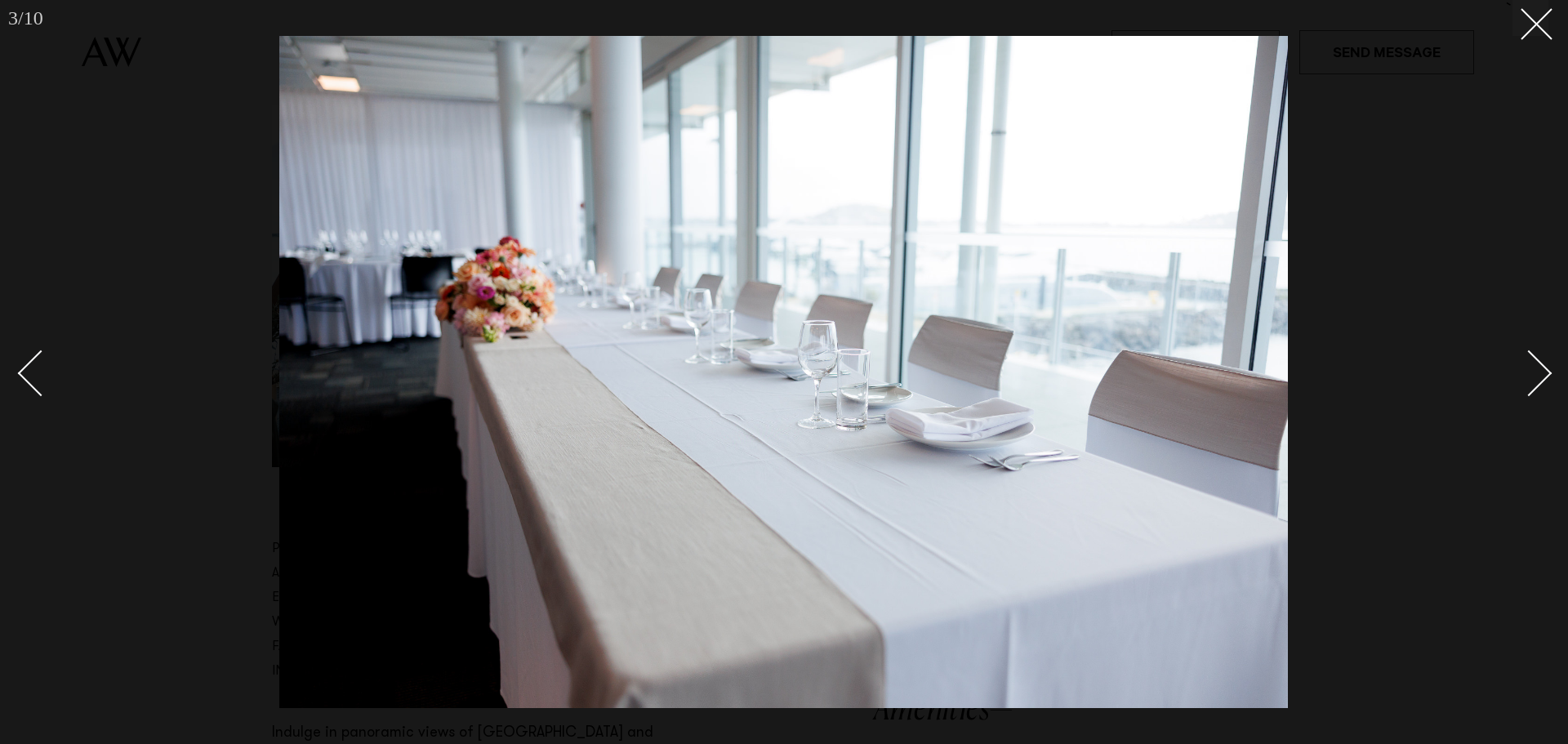
click at [1535, 361] on div "Next slide" at bounding box center [1529, 372] width 47 height 47
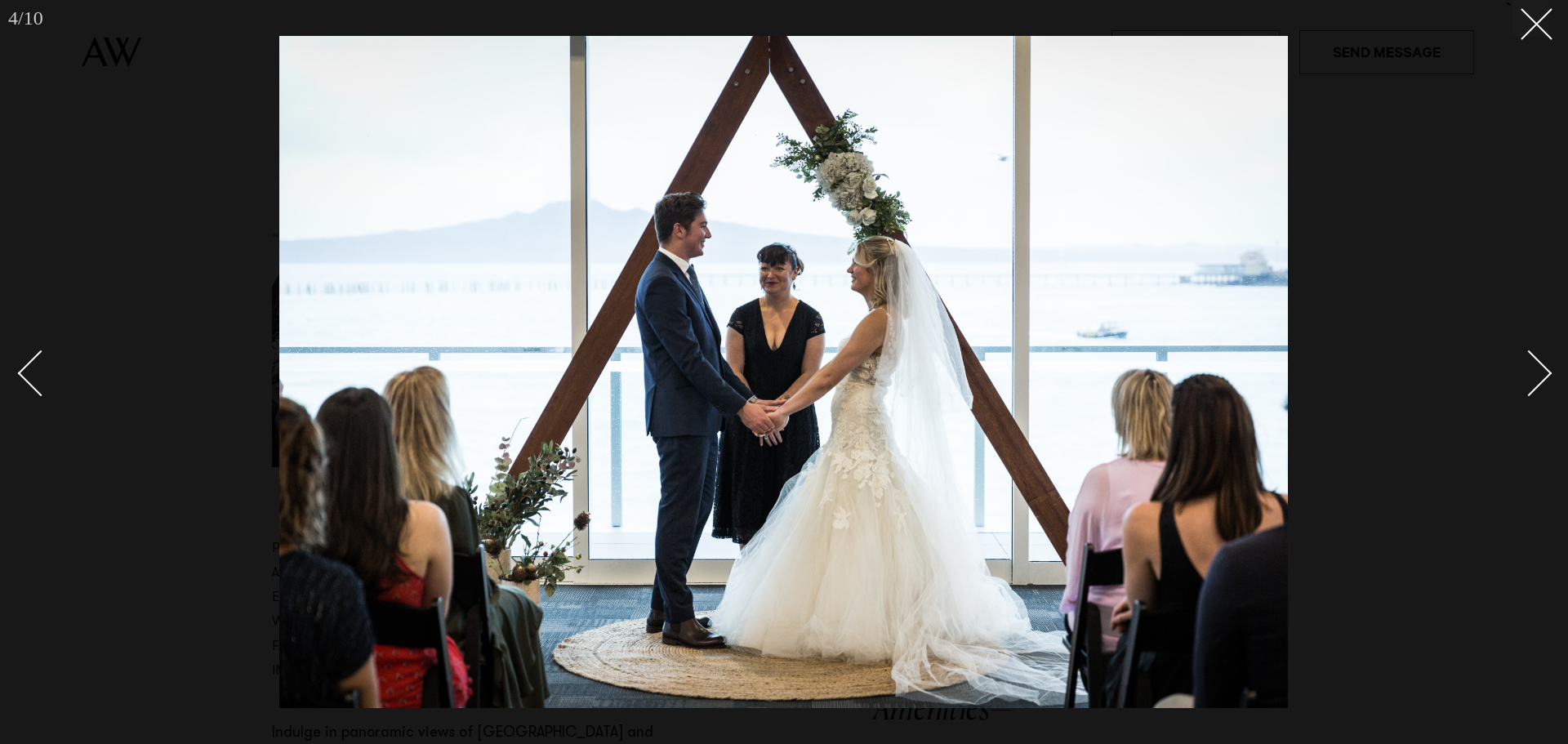
click at [1535, 360] on div "Next slide" at bounding box center [1529, 372] width 47 height 47
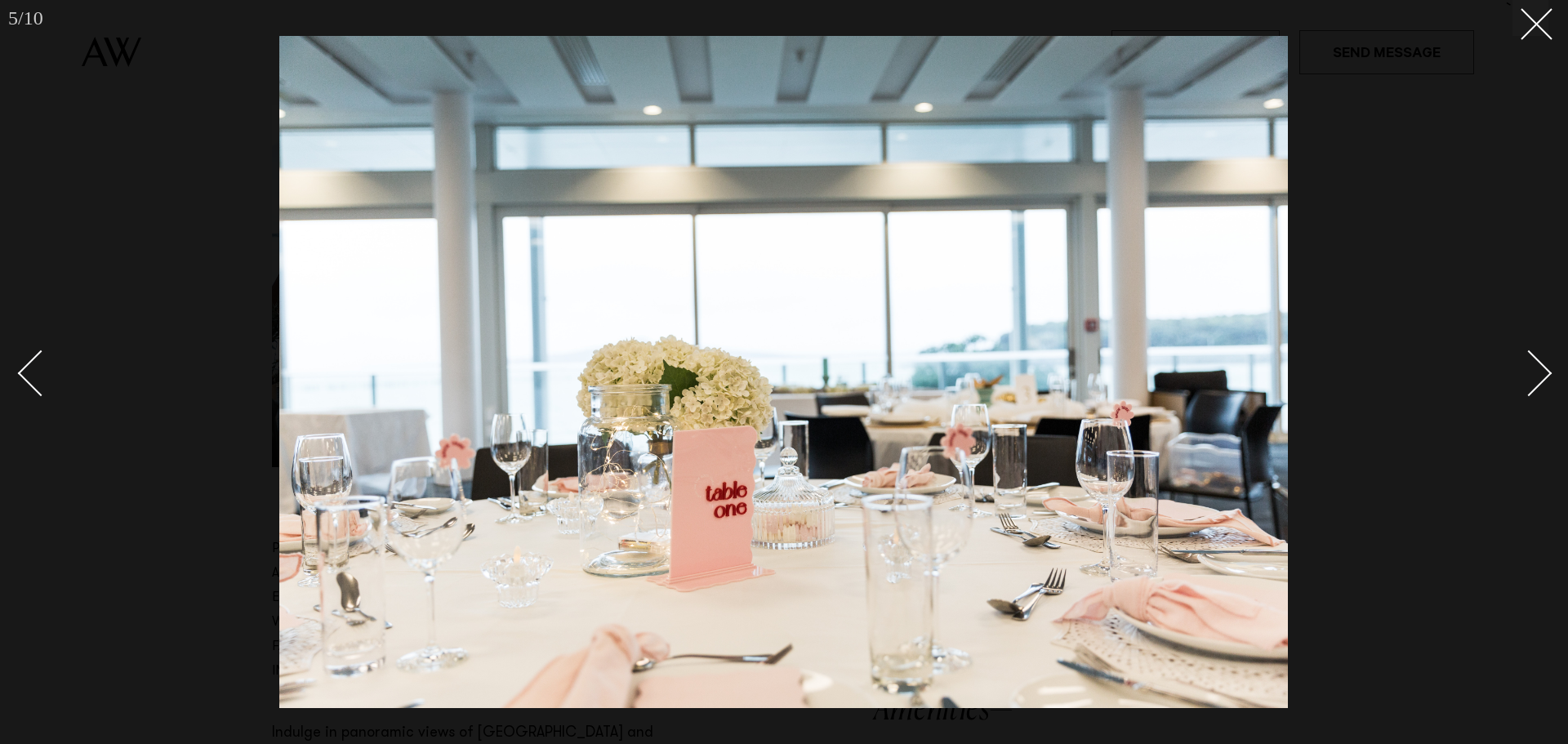
click at [1535, 360] on div "Next slide" at bounding box center [1529, 372] width 47 height 47
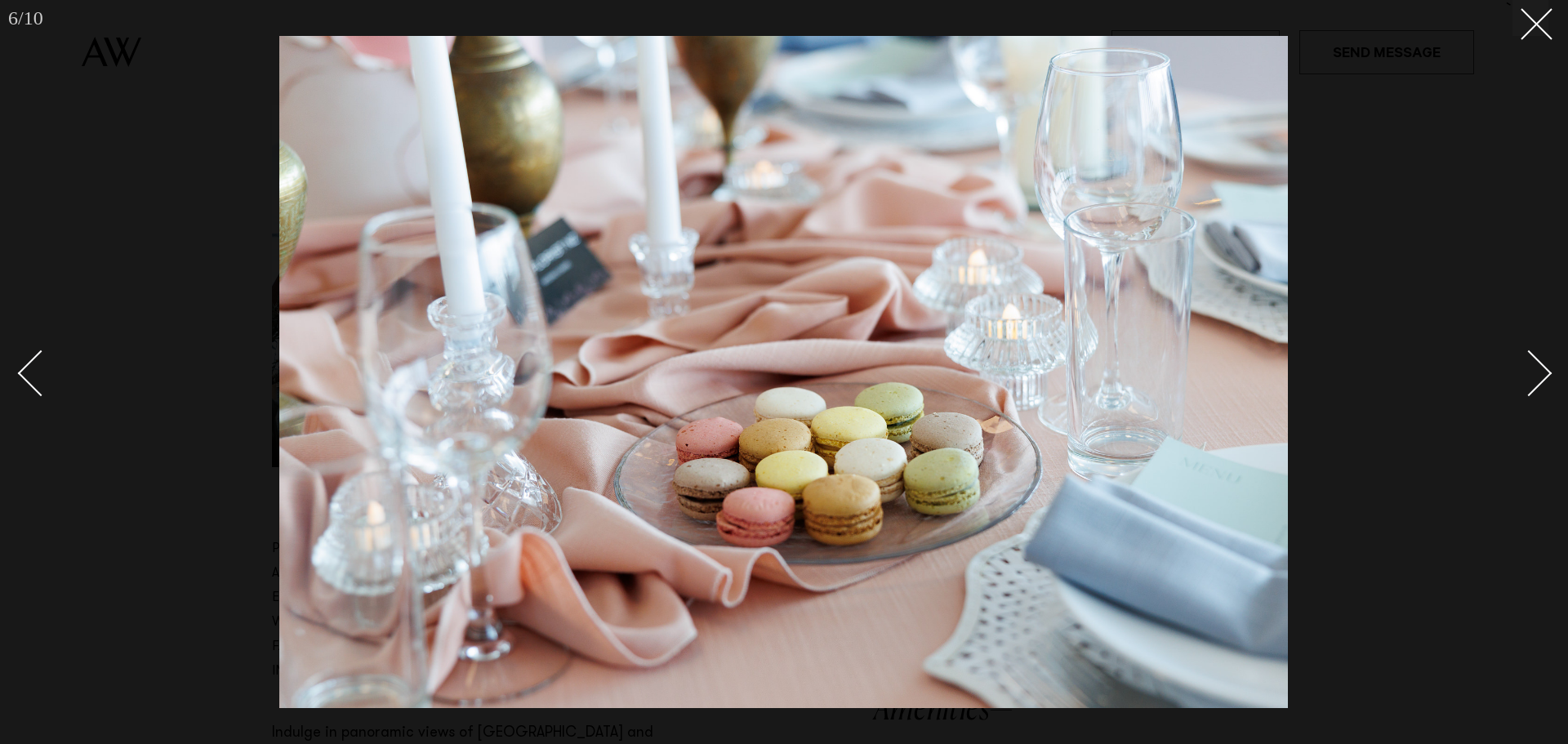
click at [1535, 360] on div "Next slide" at bounding box center [1529, 372] width 47 height 47
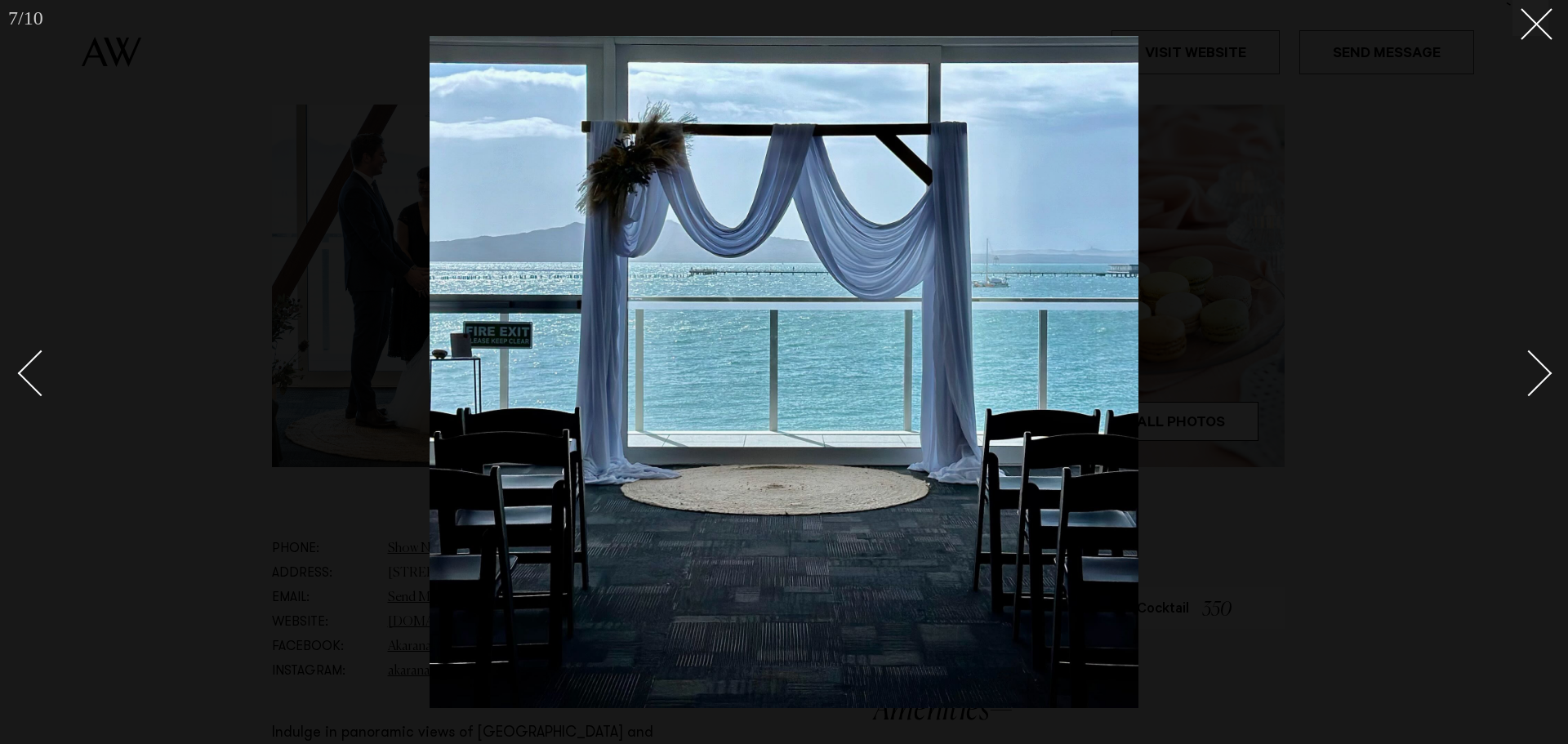
click at [1535, 360] on div "Next slide" at bounding box center [1529, 372] width 47 height 47
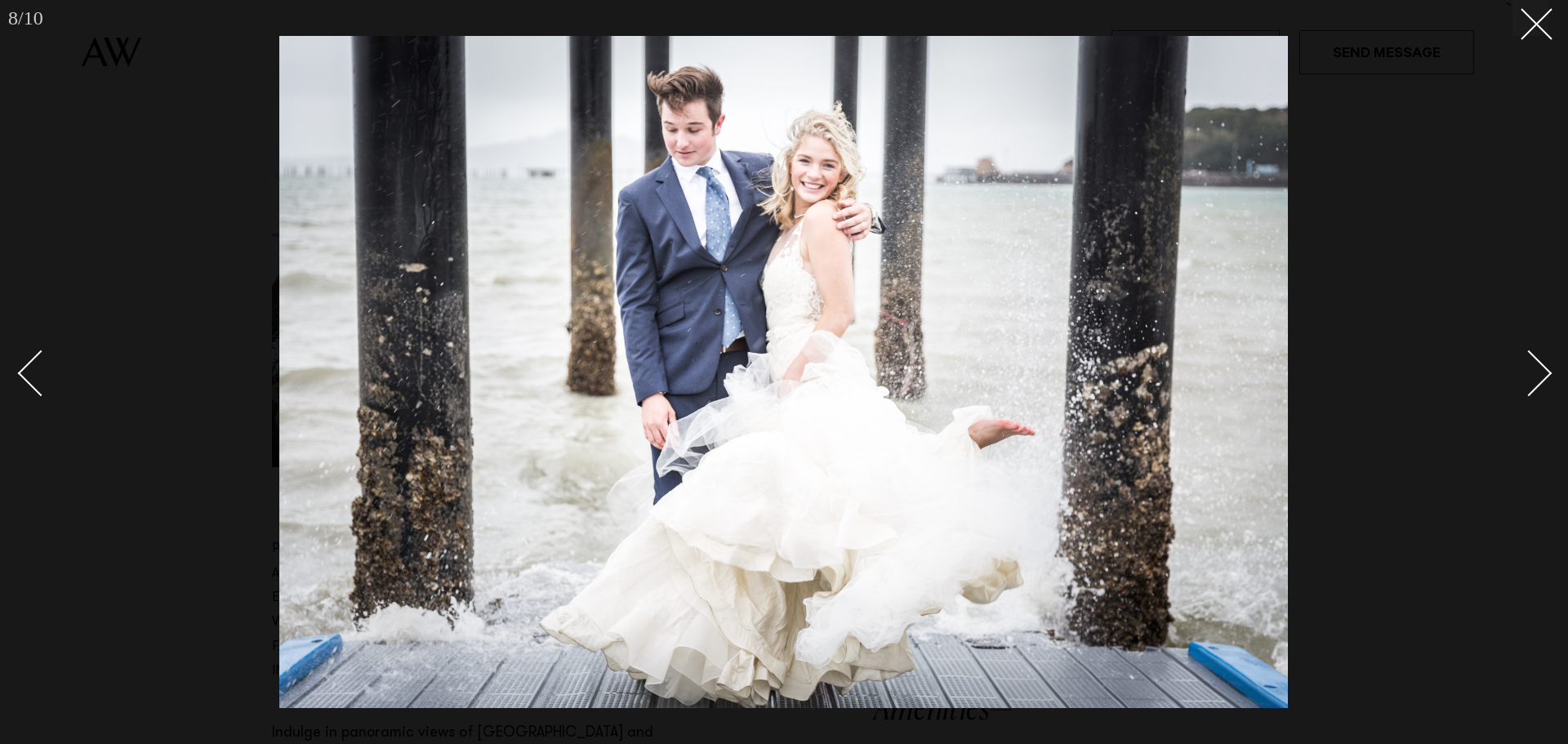
click at [1535, 360] on div "Next slide" at bounding box center [1529, 372] width 47 height 47
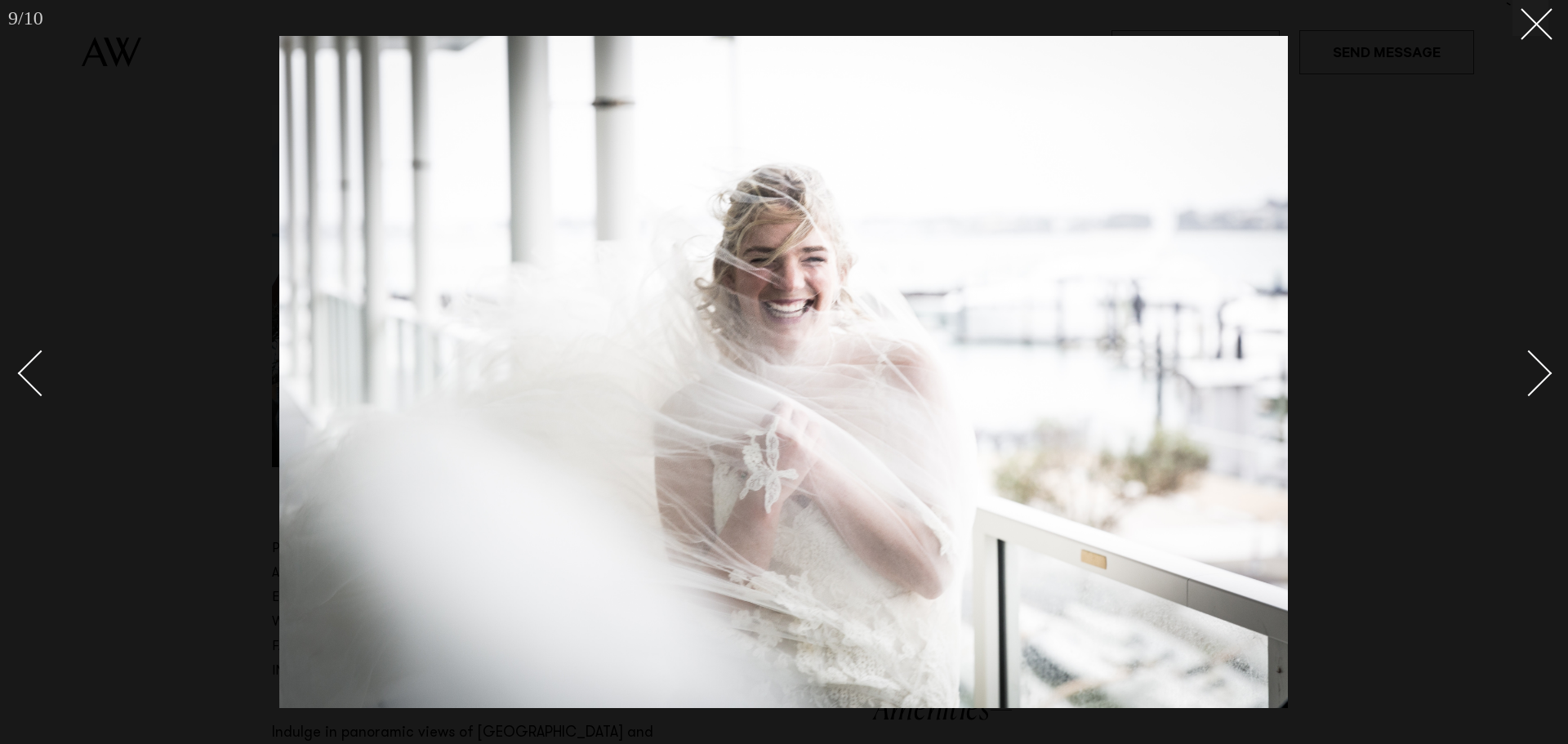
click at [1535, 360] on div "Next slide" at bounding box center [1529, 372] width 47 height 47
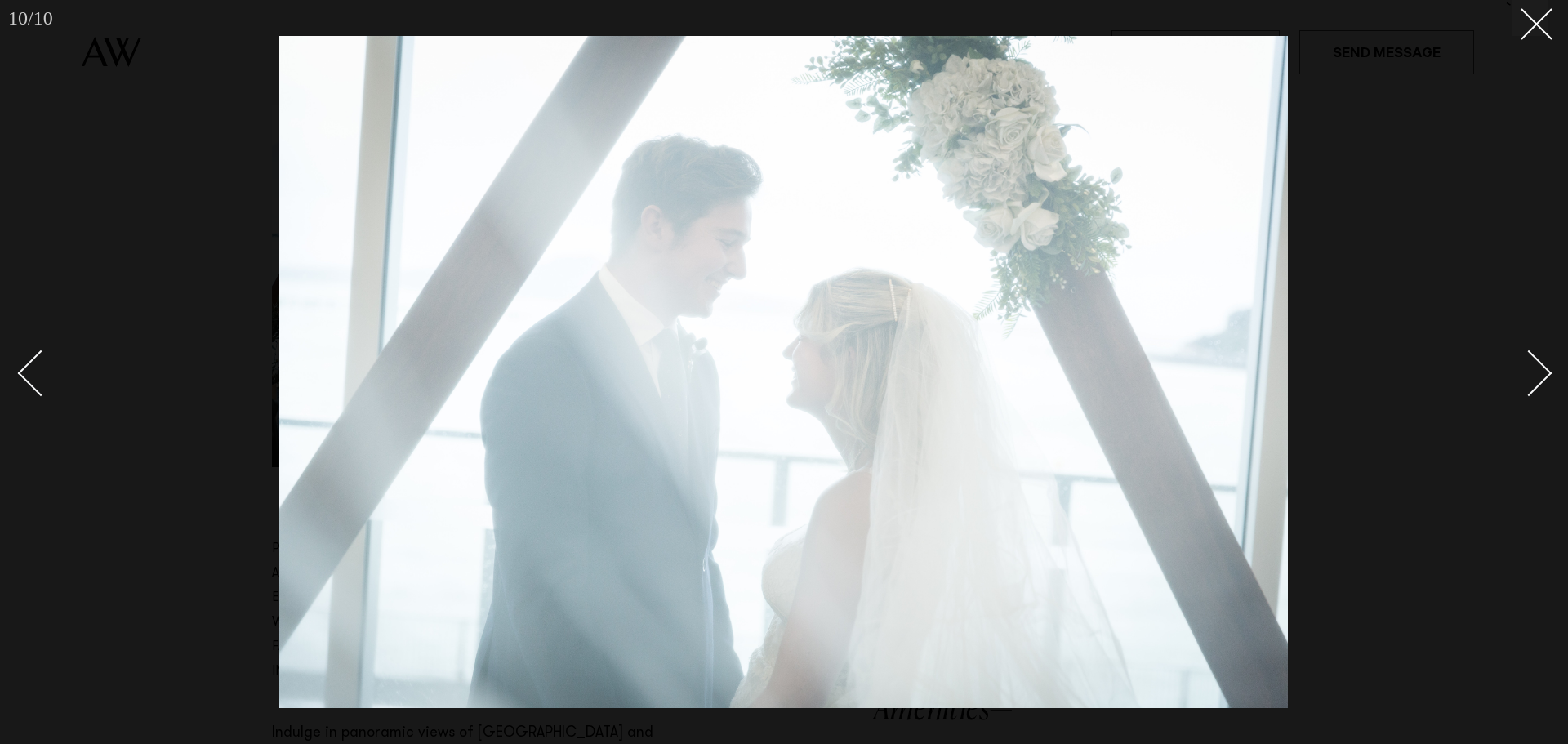
click at [1535, 360] on div "Next slide" at bounding box center [1529, 372] width 47 height 47
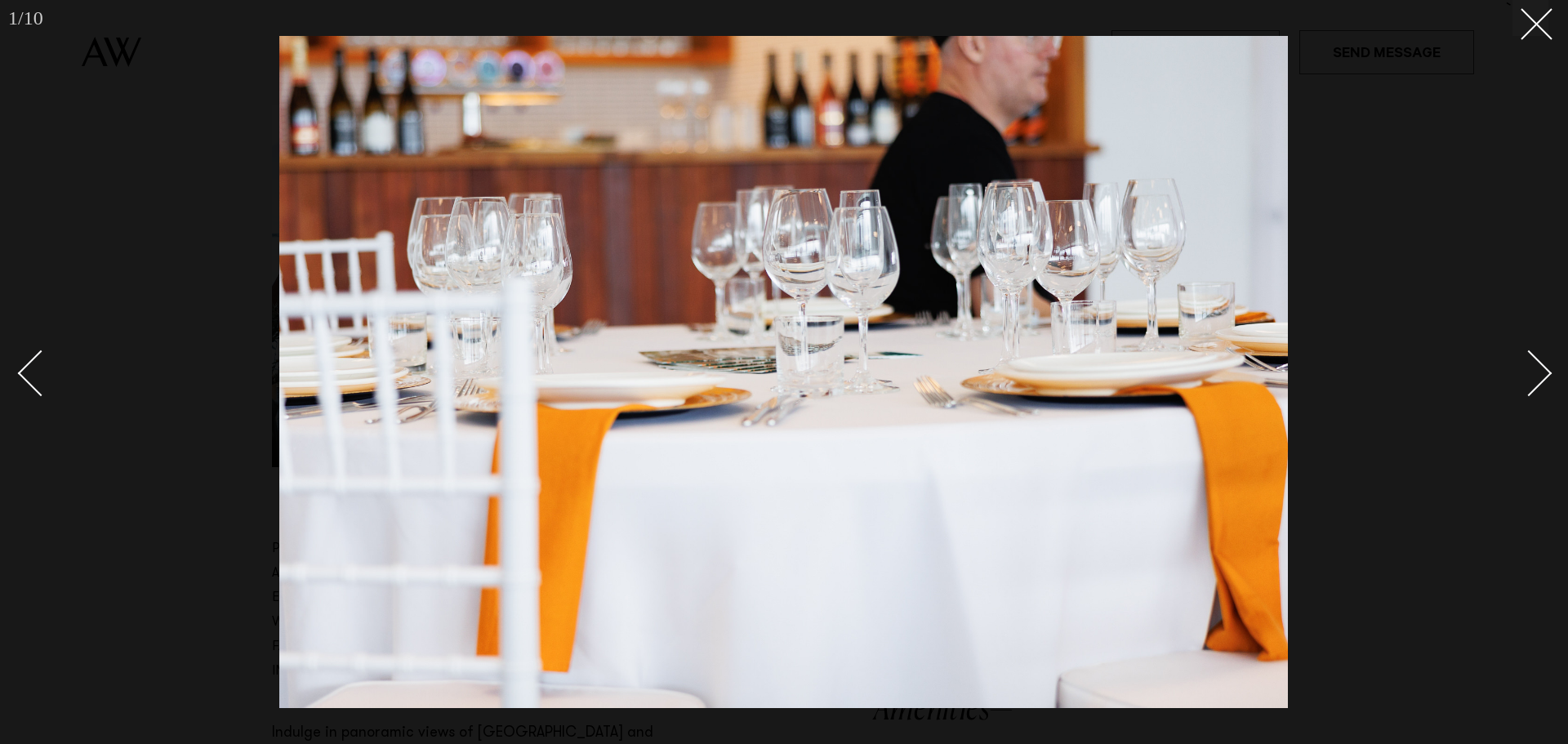
click at [1535, 360] on div "Next slide" at bounding box center [1529, 372] width 47 height 47
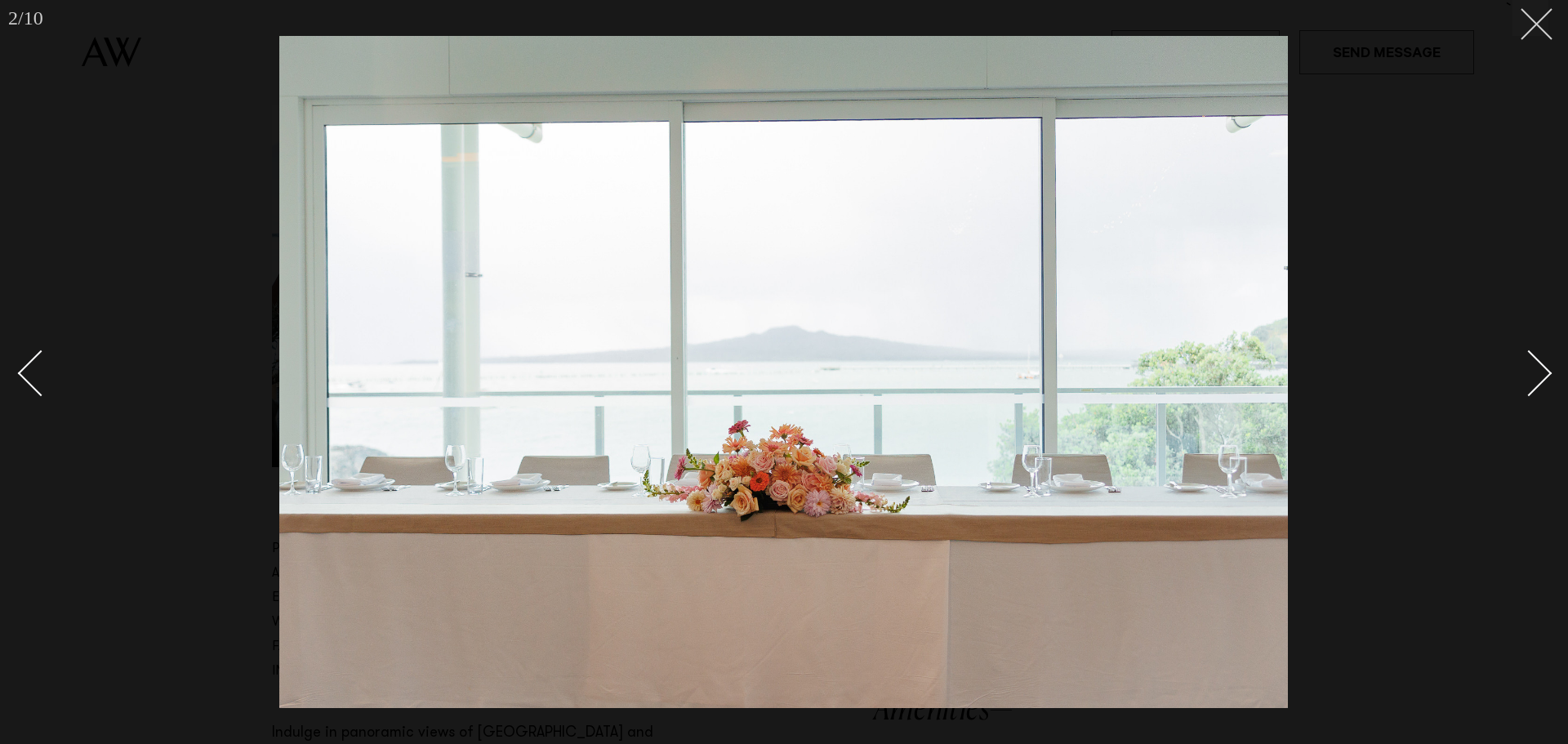
click at [1540, 29] on button at bounding box center [1530, 18] width 36 height 36
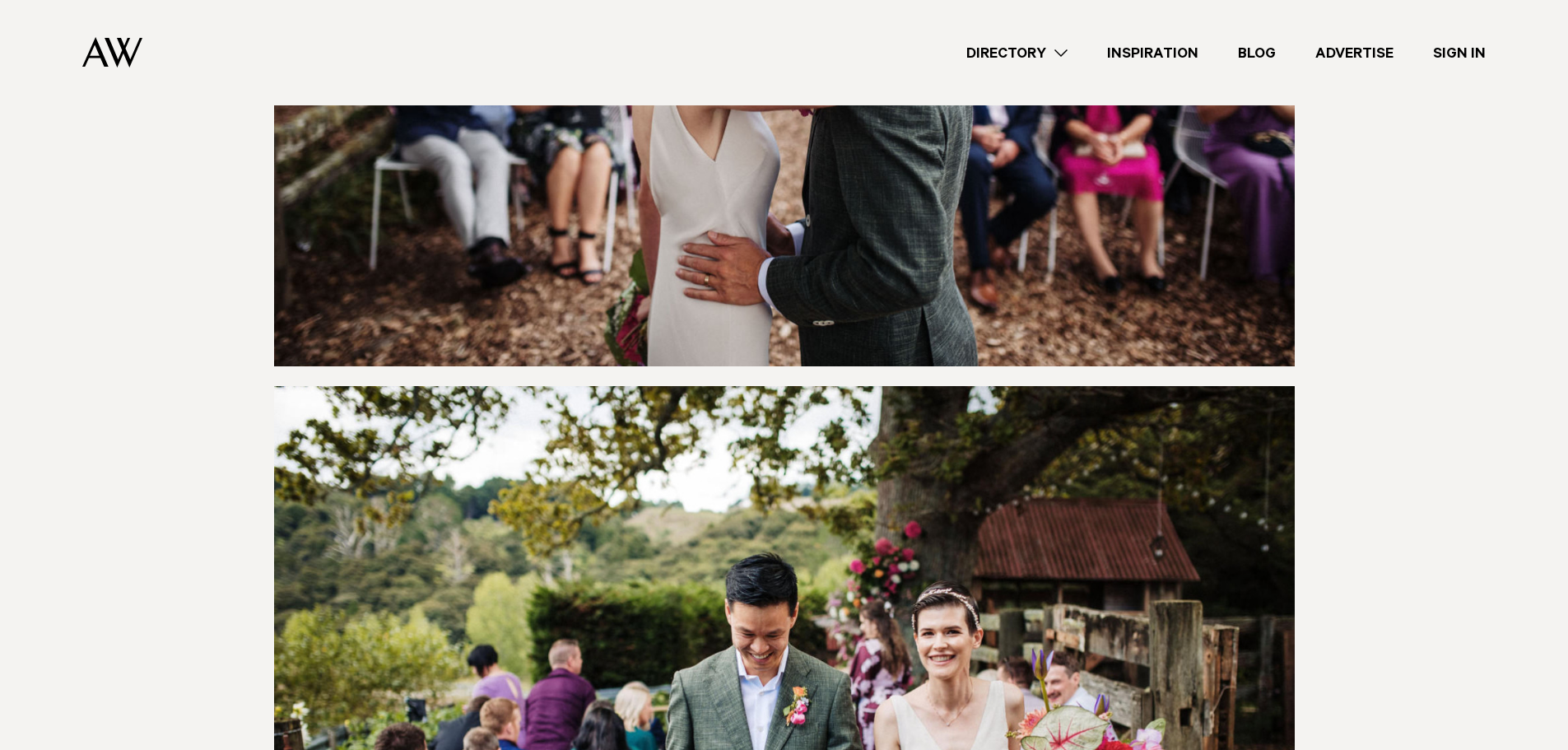
scroll to position [9138, 0]
